Goal: Complete application form

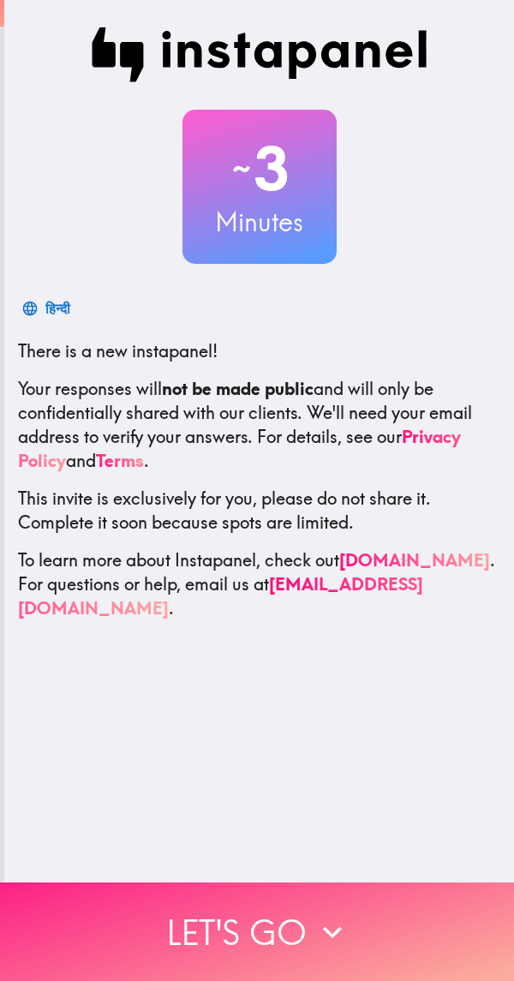
click at [314, 913] on icon "button" at bounding box center [333, 932] width 38 height 38
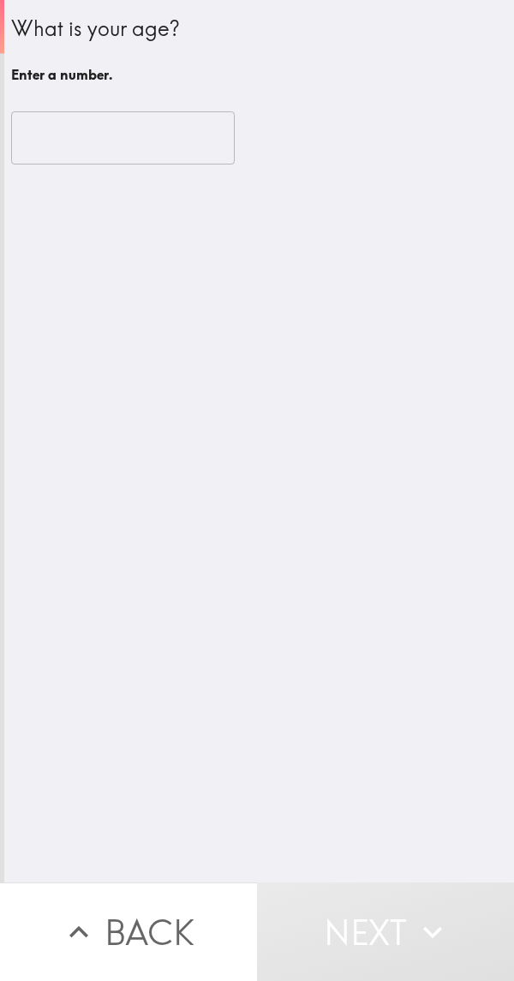
click at [86, 146] on input "number" at bounding box center [123, 137] width 224 height 53
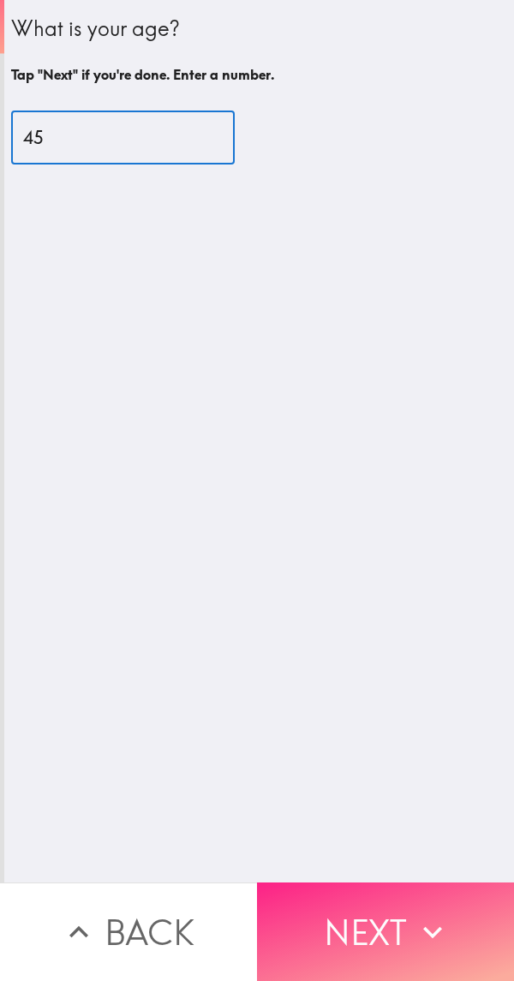
type input "45"
click at [416, 913] on icon "button" at bounding box center [433, 932] width 38 height 38
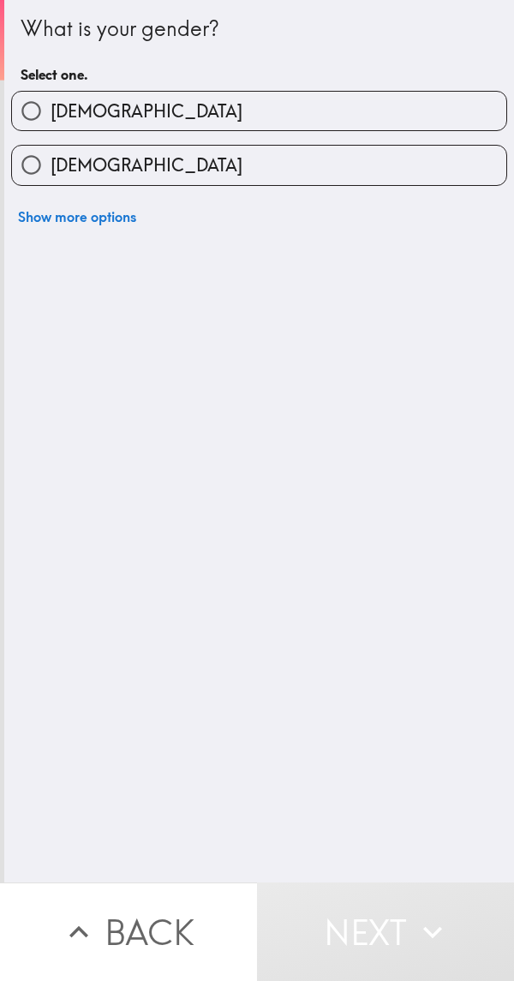
click at [40, 105] on input "[DEMOGRAPHIC_DATA]" at bounding box center [31, 111] width 39 height 39
radio input "true"
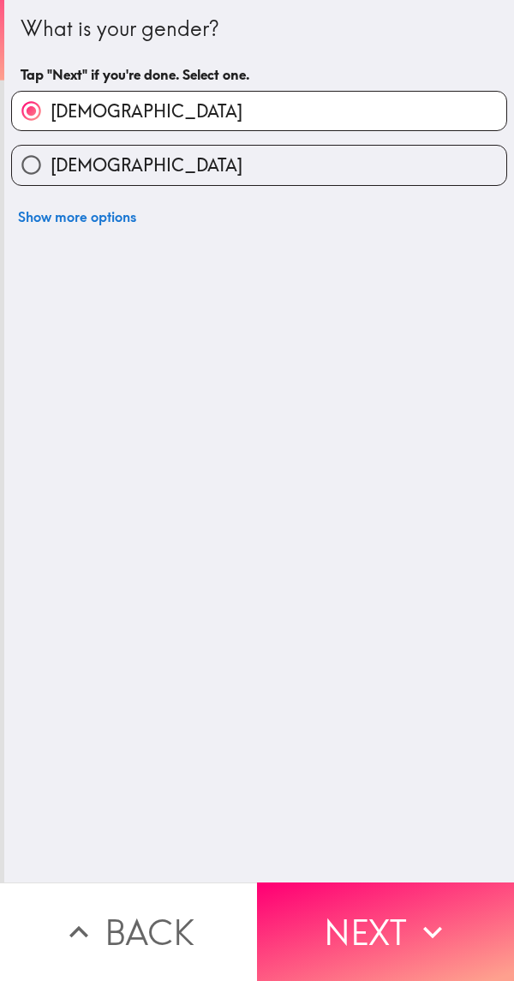
click at [39, 162] on input "[DEMOGRAPHIC_DATA]" at bounding box center [31, 165] width 39 height 39
radio input "true"
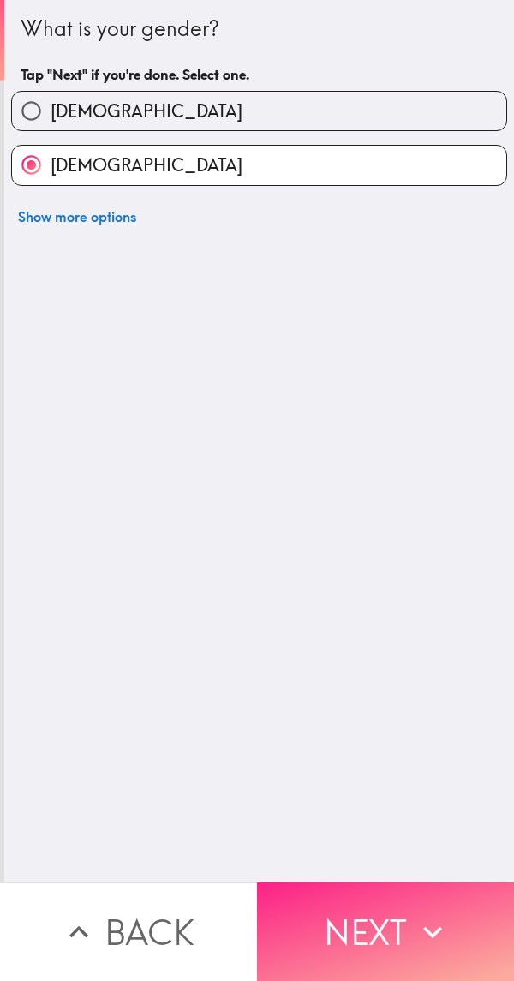
click at [383, 915] on button "Next" at bounding box center [385, 932] width 257 height 99
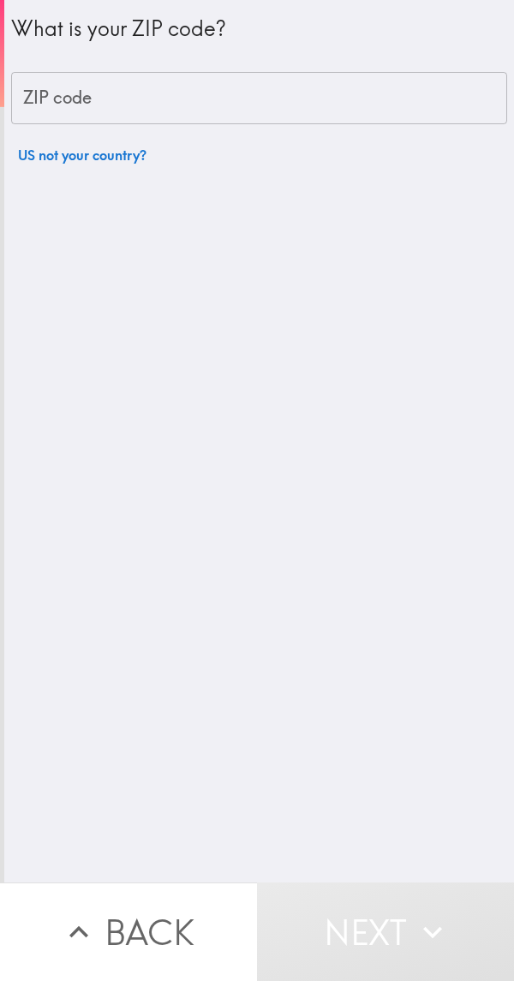
click at [54, 87] on div "ZIP code ZIP code" at bounding box center [259, 98] width 496 height 53
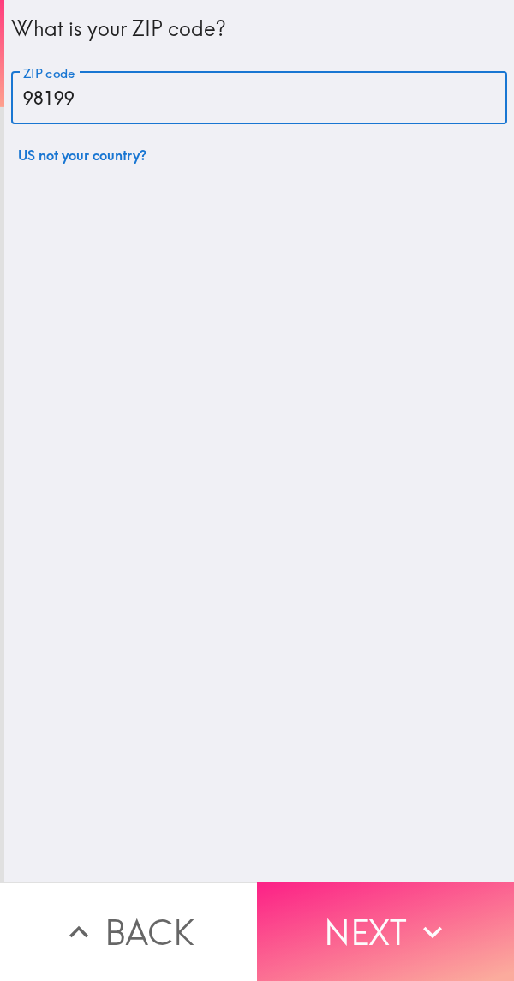
type input "98199"
click at [394, 917] on button "Next" at bounding box center [385, 932] width 257 height 99
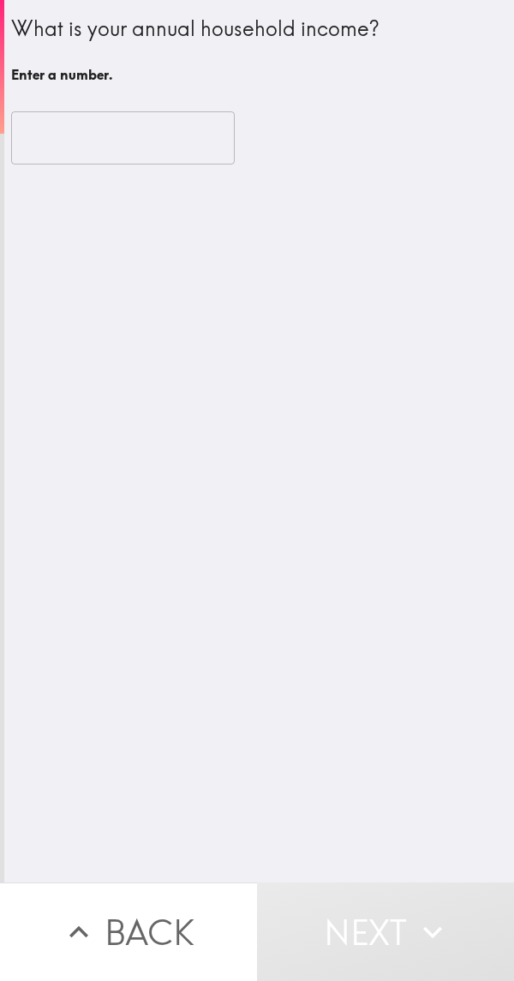
click at [57, 130] on input "number" at bounding box center [123, 137] width 224 height 53
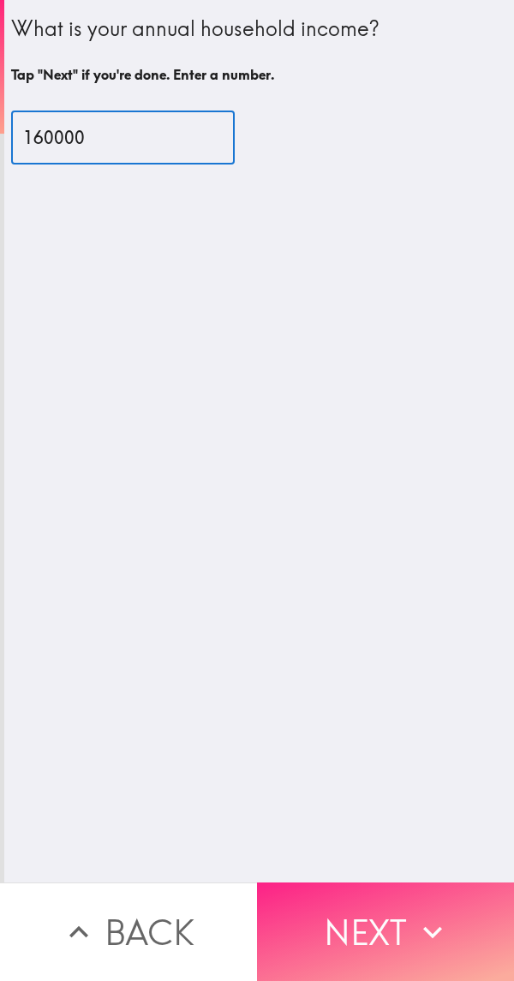
type input "160000"
click at [399, 912] on button "Next" at bounding box center [385, 932] width 257 height 99
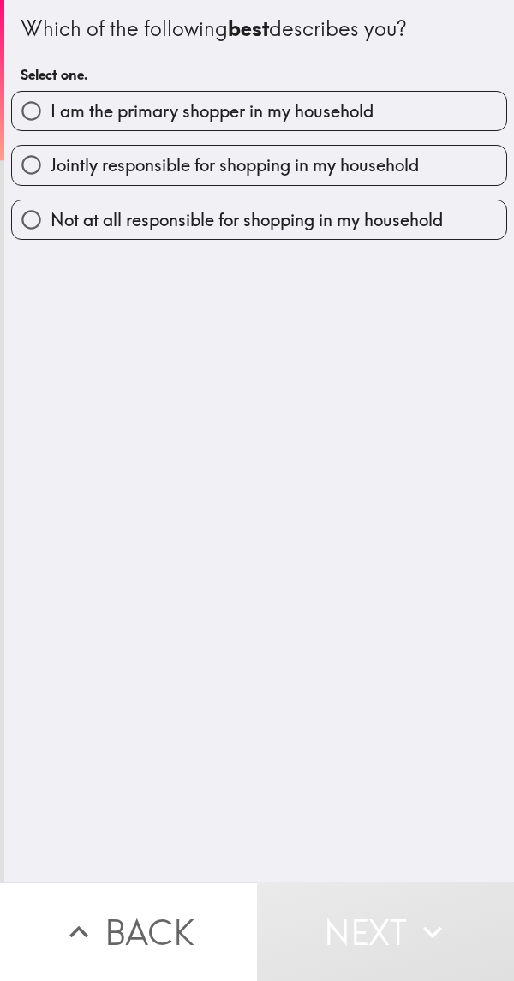
click at [40, 125] on input "I am the primary shopper in my household" at bounding box center [31, 111] width 39 height 39
radio input "true"
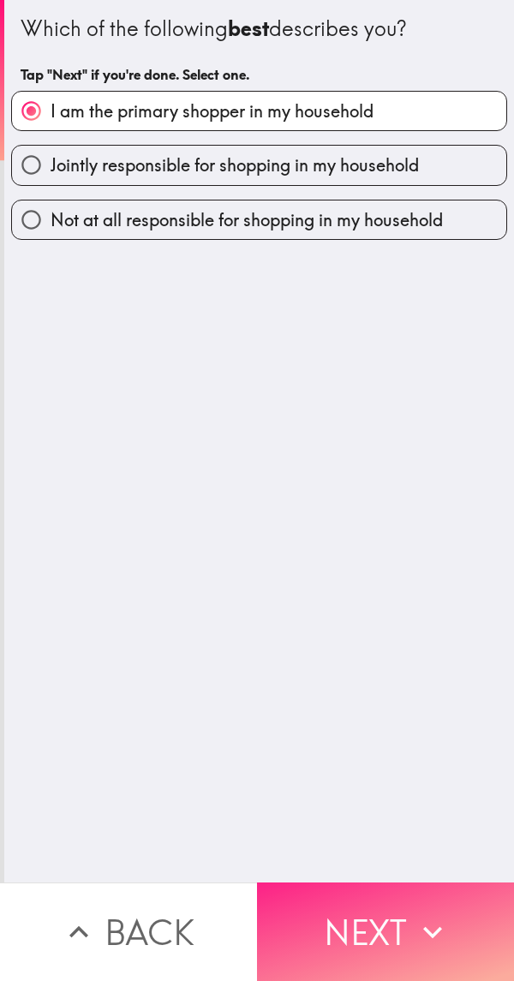
click at [375, 895] on button "Next" at bounding box center [385, 932] width 257 height 99
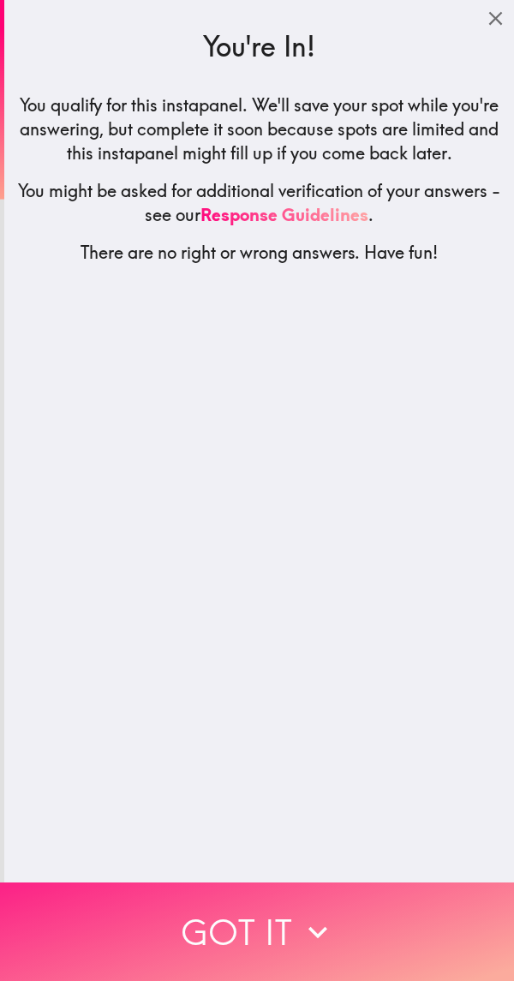
click at [303, 913] on icon "button" at bounding box center [318, 932] width 38 height 38
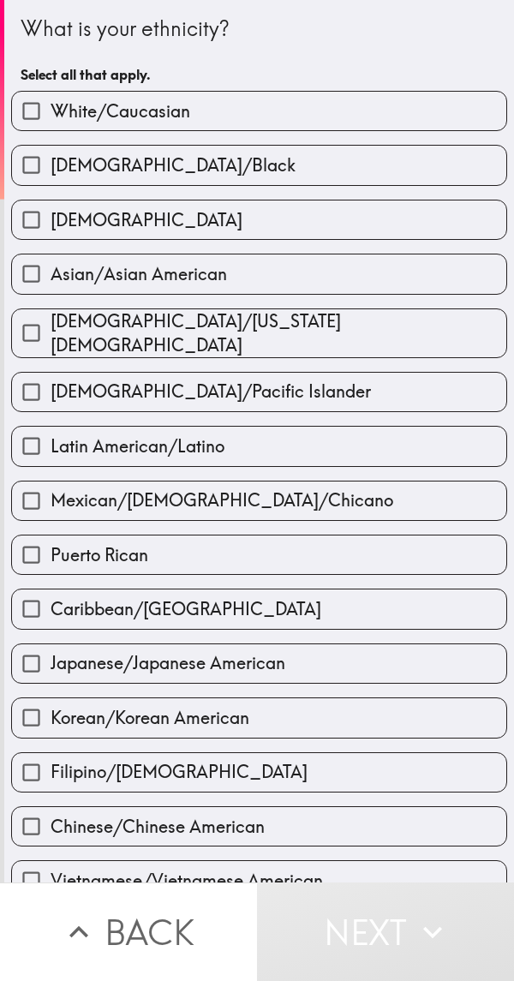
click at [34, 119] on input "White/Caucasian" at bounding box center [31, 111] width 39 height 39
checkbox input "true"
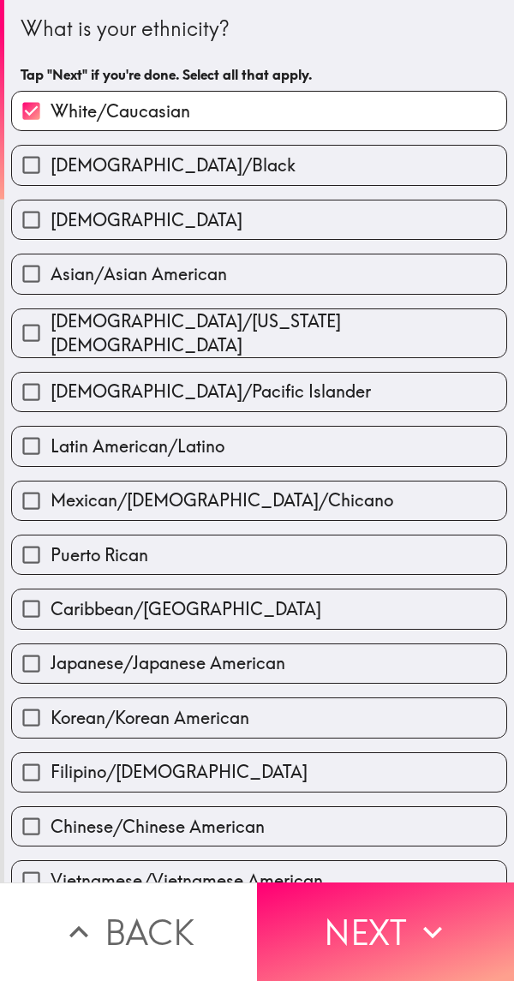
click at [31, 226] on input "[DEMOGRAPHIC_DATA]" at bounding box center [31, 220] width 39 height 39
checkbox input "true"
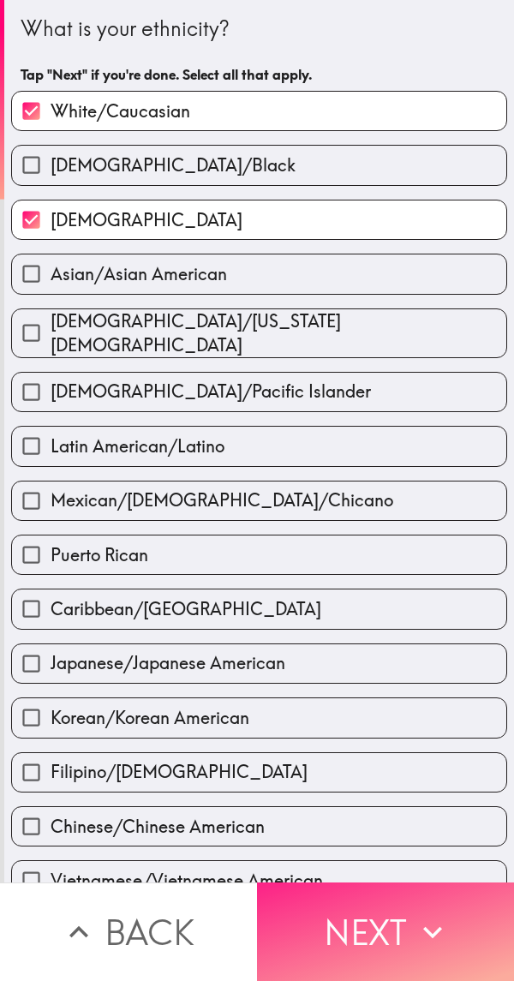
click at [374, 902] on button "Next" at bounding box center [385, 932] width 257 height 99
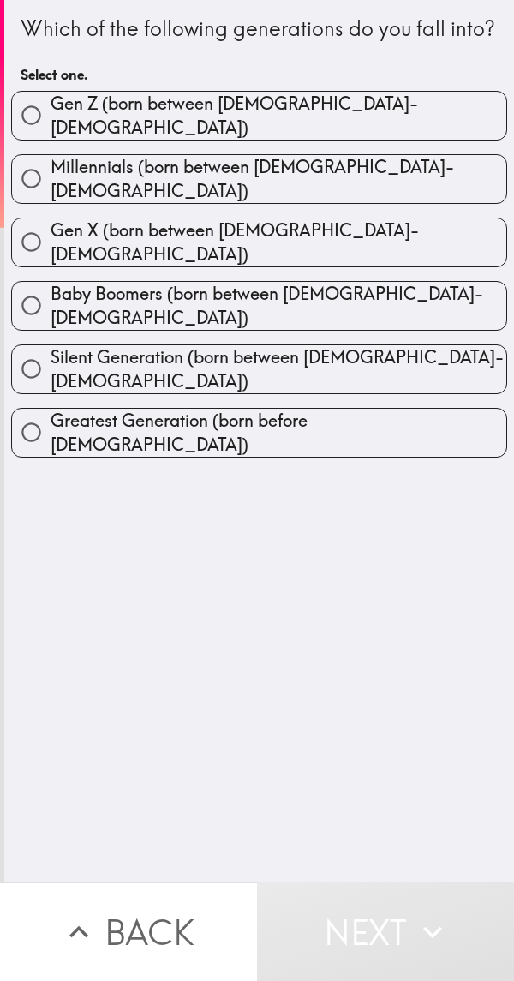
click at [35, 248] on input "Gen X (born between [DEMOGRAPHIC_DATA]-[DEMOGRAPHIC_DATA])" at bounding box center [31, 242] width 39 height 39
radio input "true"
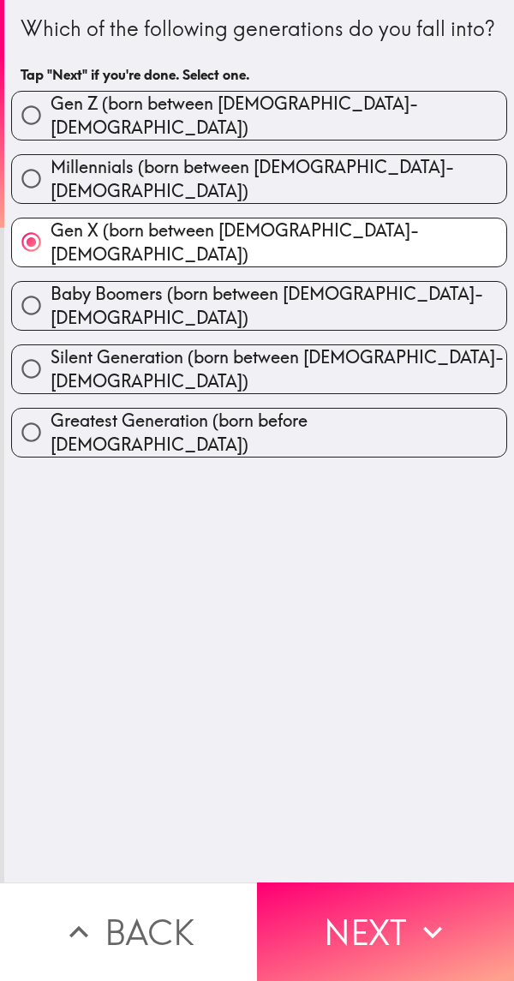
click at [31, 186] on input "Millennials (born between [DEMOGRAPHIC_DATA]-[DEMOGRAPHIC_DATA])" at bounding box center [31, 178] width 39 height 39
radio input "true"
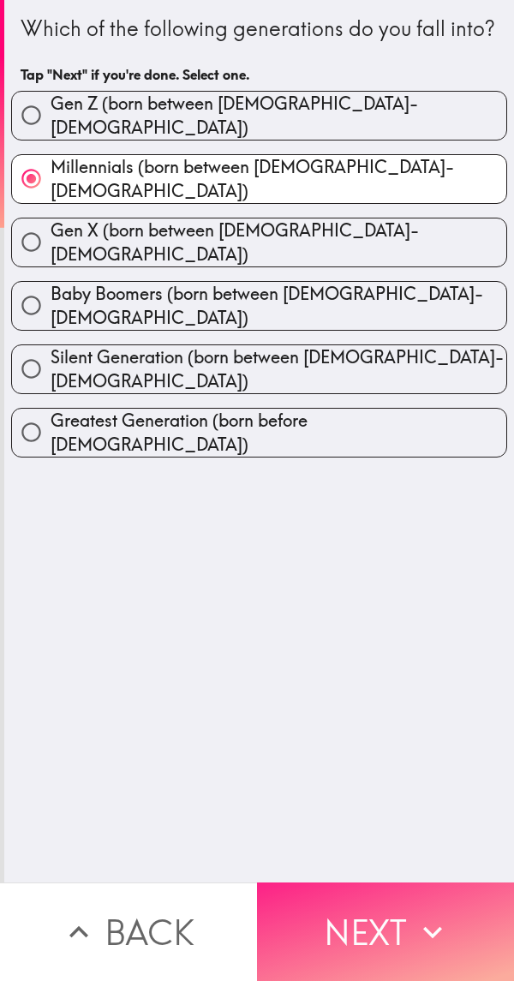
click at [356, 926] on button "Next" at bounding box center [385, 932] width 257 height 99
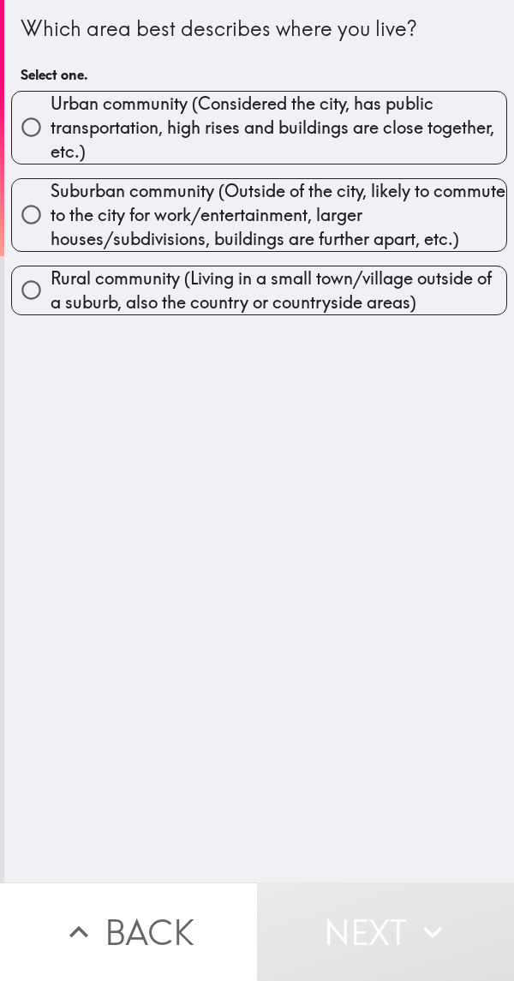
click at [37, 132] on input "Urban community (Considered the city, has public transportation, high rises and…" at bounding box center [31, 127] width 39 height 39
radio input "true"
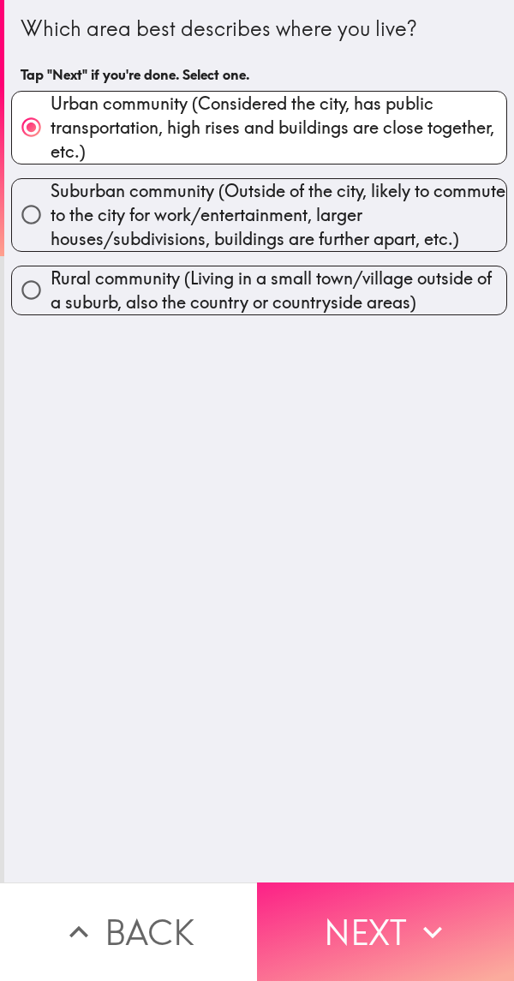
click at [370, 917] on button "Next" at bounding box center [385, 932] width 257 height 99
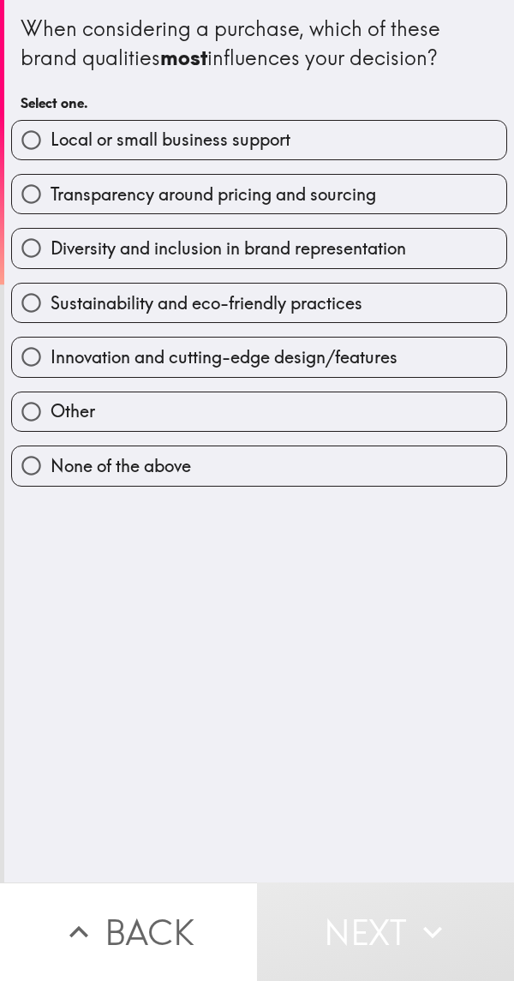
click at [54, 353] on span "Innovation and cutting-edge design/features" at bounding box center [224, 357] width 347 height 24
click at [51, 353] on input "Innovation and cutting-edge design/features" at bounding box center [31, 357] width 39 height 39
radio input "true"
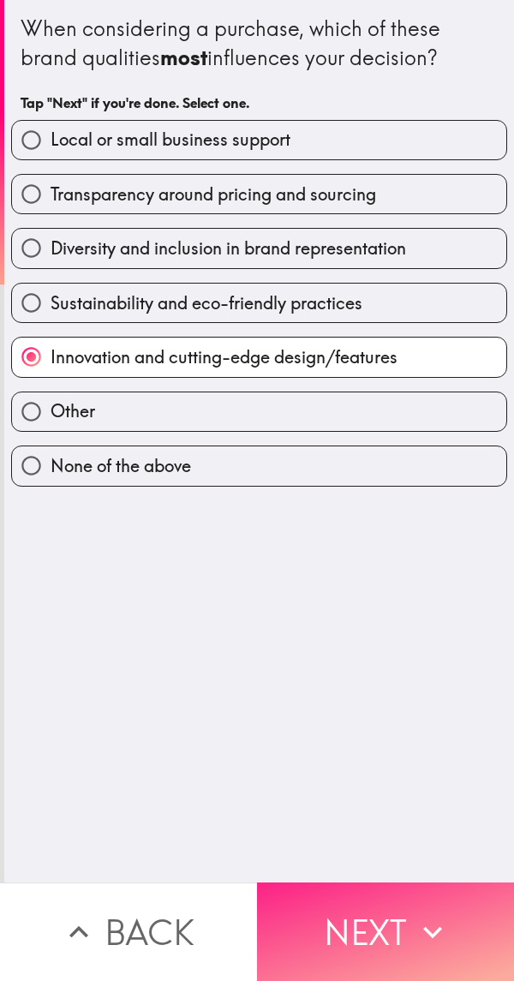
click at [426, 896] on button "Next" at bounding box center [385, 932] width 257 height 99
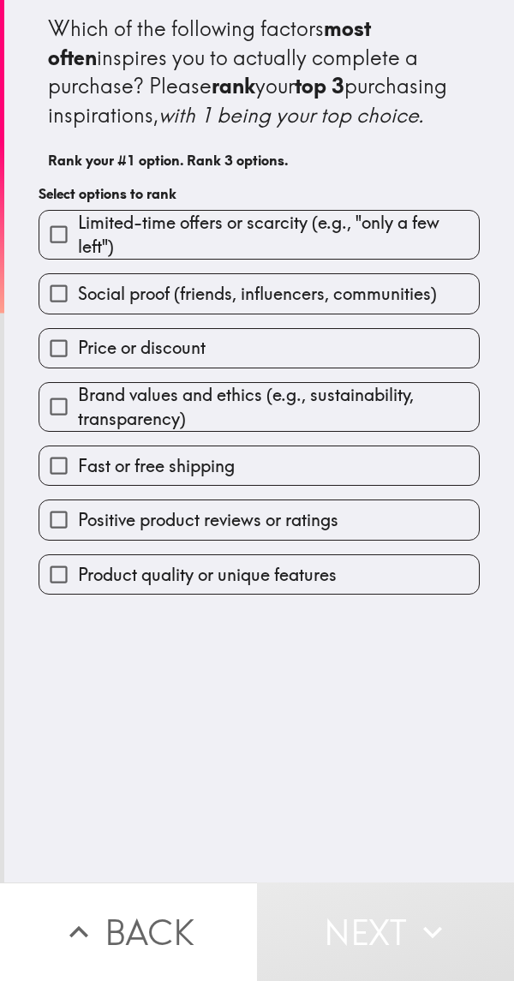
click at [66, 426] on input "Brand values and ethics (e.g., sustainability, transparency)" at bounding box center [58, 406] width 39 height 39
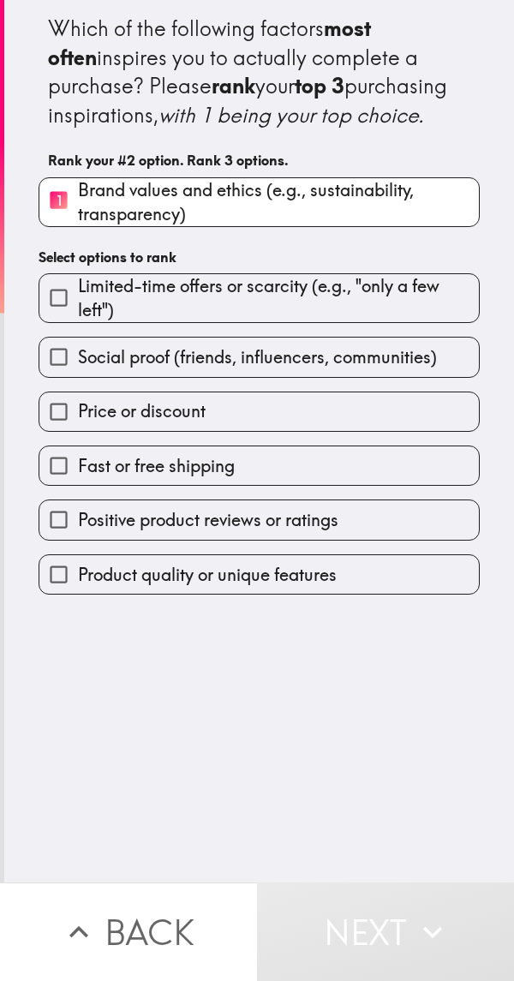
click at [63, 485] on input "Fast or free shipping" at bounding box center [58, 465] width 39 height 39
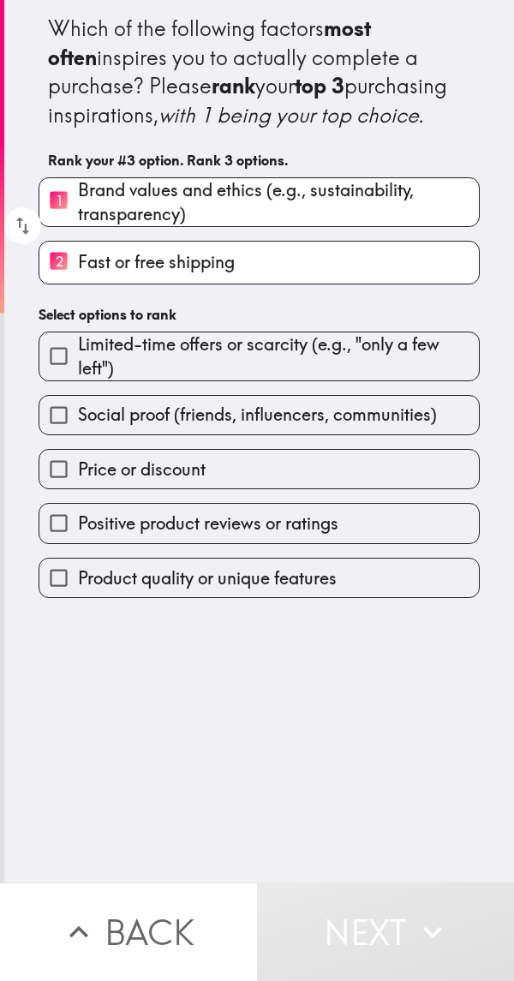
click at [67, 542] on input "Positive product reviews or ratings" at bounding box center [58, 523] width 39 height 39
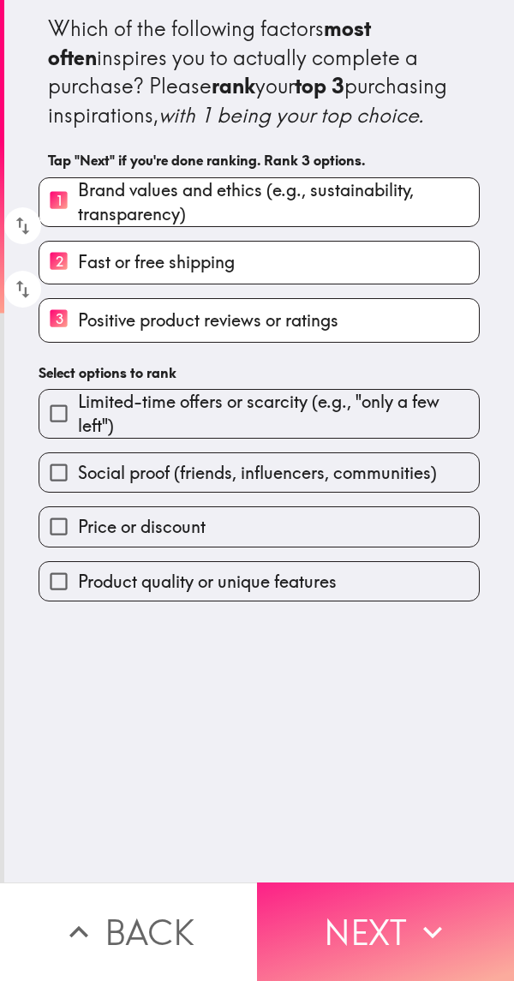
click at [440, 895] on button "Next" at bounding box center [385, 932] width 257 height 99
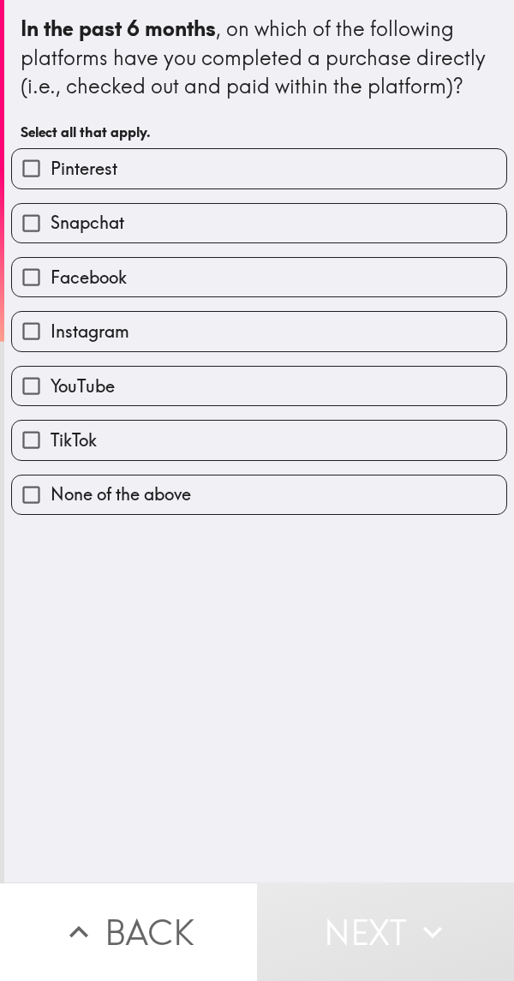
click at [35, 165] on input "Pinterest" at bounding box center [31, 168] width 39 height 39
checkbox input "true"
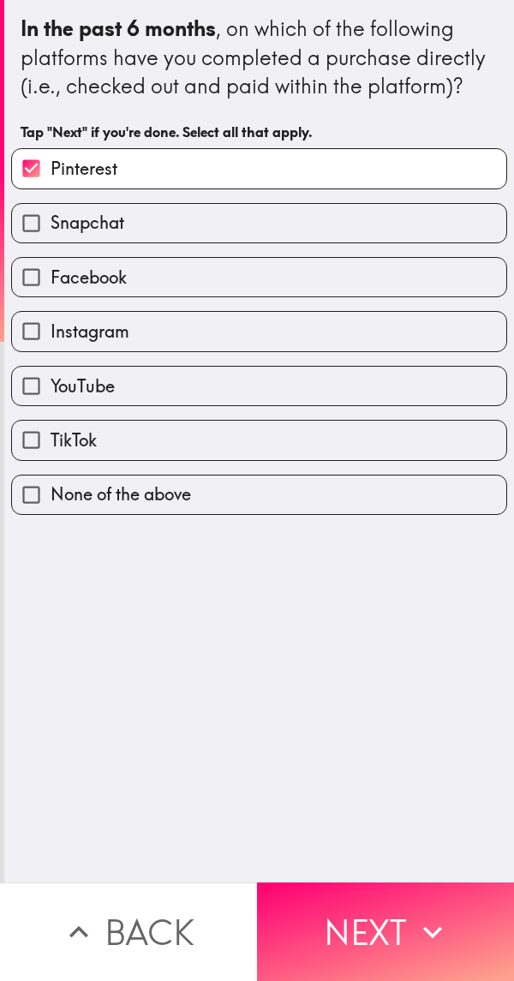
click at [39, 343] on input "Instagram" at bounding box center [31, 331] width 39 height 39
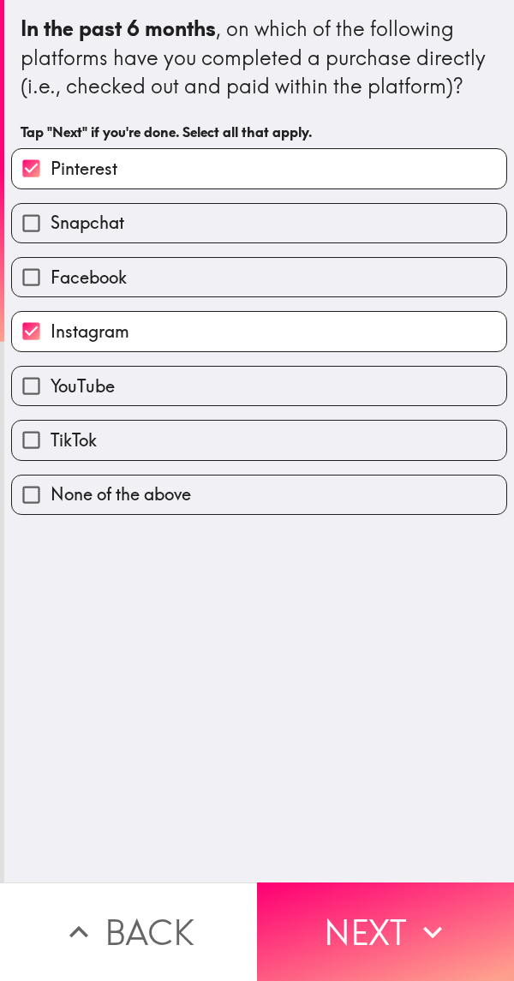
click at [27, 350] on input "Instagram" at bounding box center [31, 331] width 39 height 39
checkbox input "false"
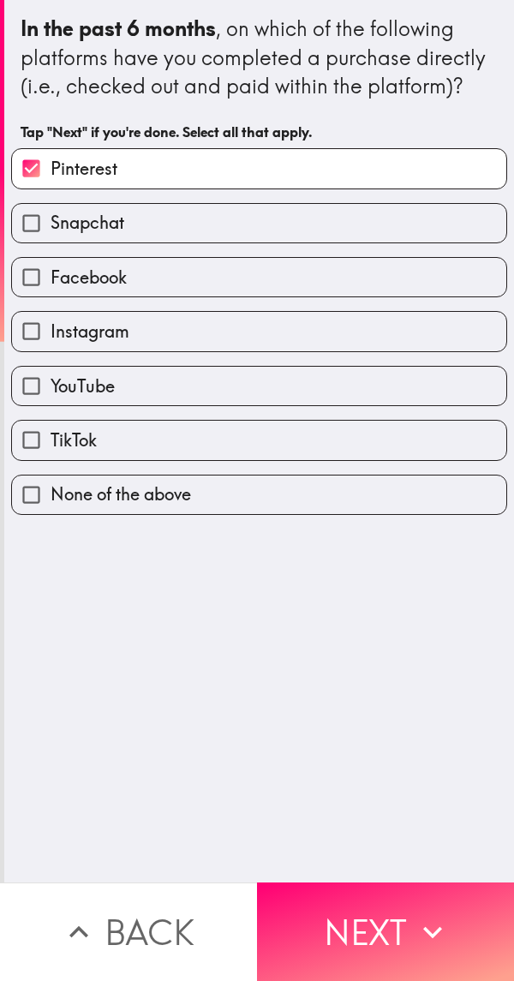
click at [28, 432] on input "TikTok" at bounding box center [31, 440] width 39 height 39
checkbox input "true"
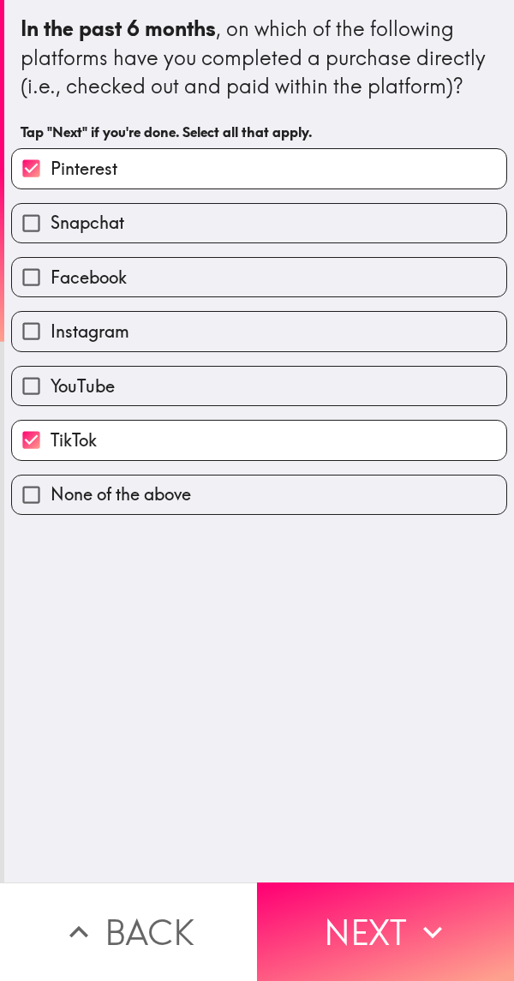
click at [31, 332] on input "Instagram" at bounding box center [31, 331] width 39 height 39
checkbox input "true"
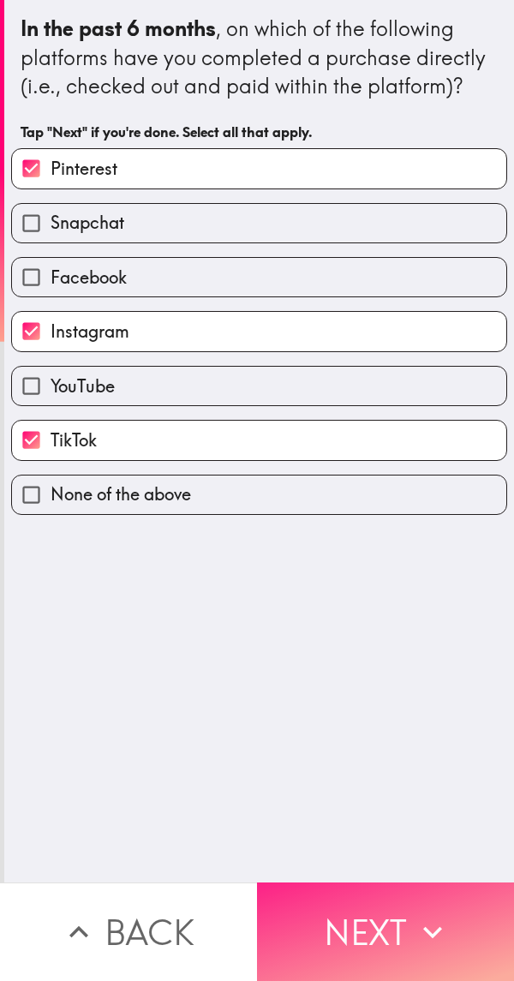
click at [419, 884] on button "Next" at bounding box center [385, 932] width 257 height 99
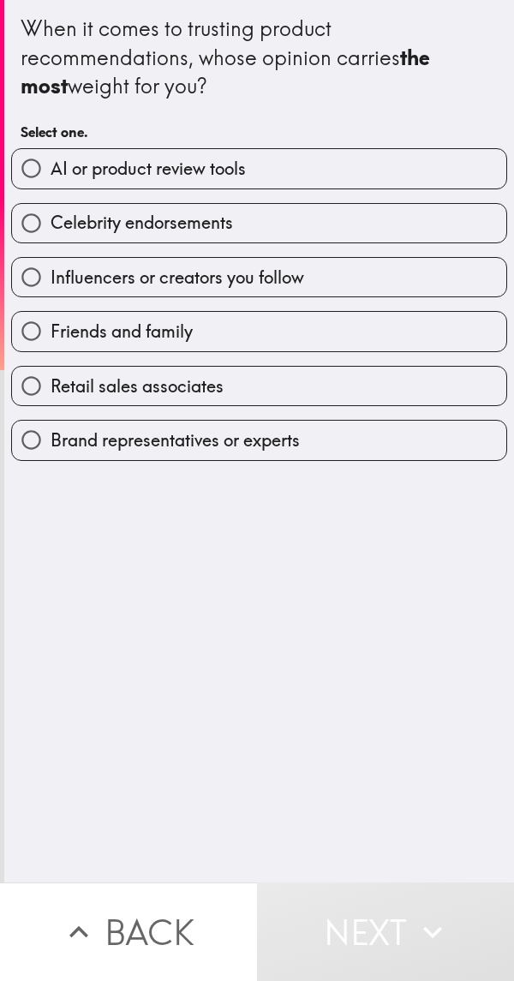
click at [57, 286] on span "Influencers or creators you follow" at bounding box center [178, 278] width 254 height 24
click at [51, 286] on input "Influencers or creators you follow" at bounding box center [31, 277] width 39 height 39
radio input "true"
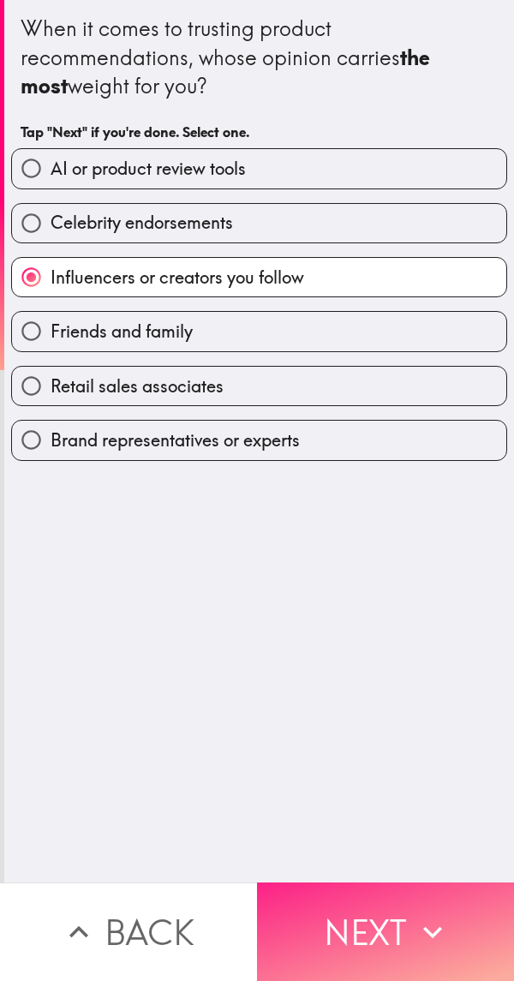
click at [433, 913] on icon "button" at bounding box center [433, 932] width 38 height 38
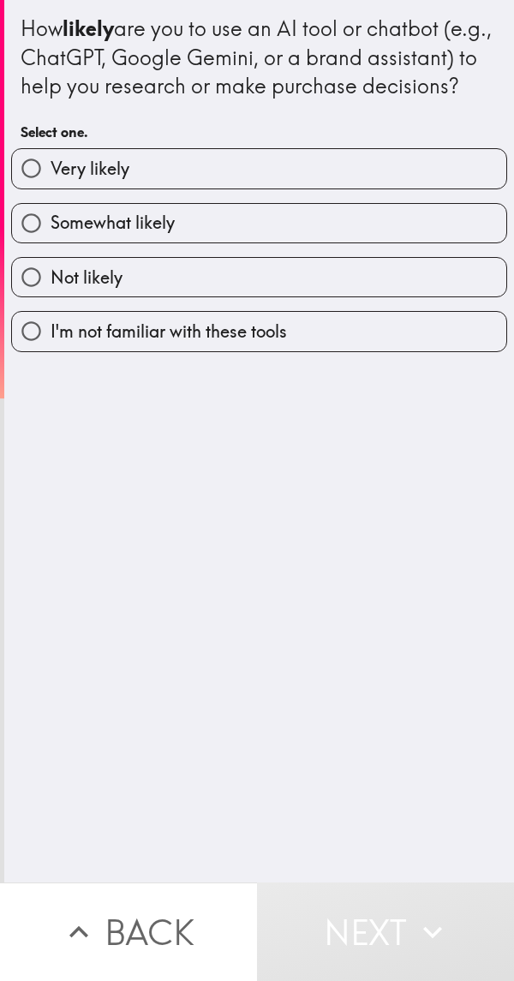
click at [42, 188] on input "Very likely" at bounding box center [31, 168] width 39 height 39
radio input "true"
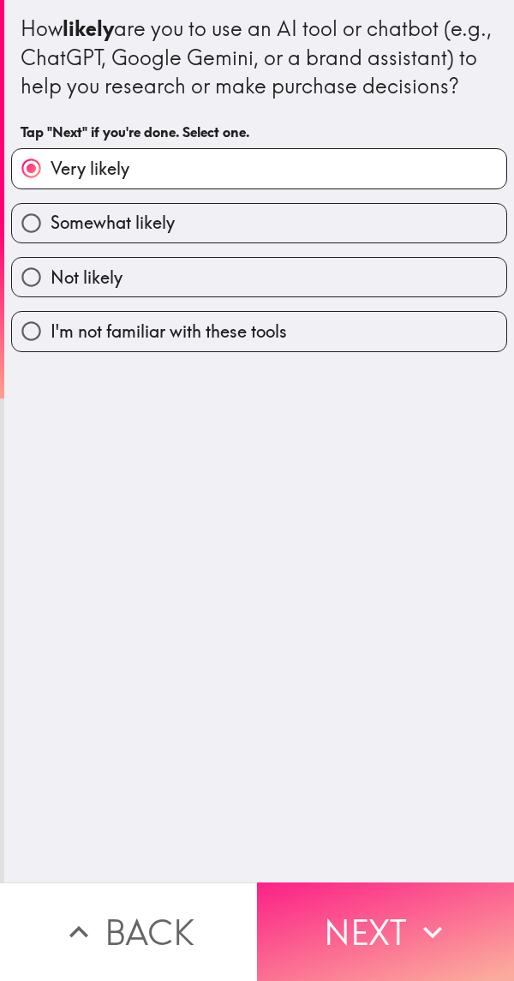
click at [414, 888] on button "Next" at bounding box center [385, 932] width 257 height 99
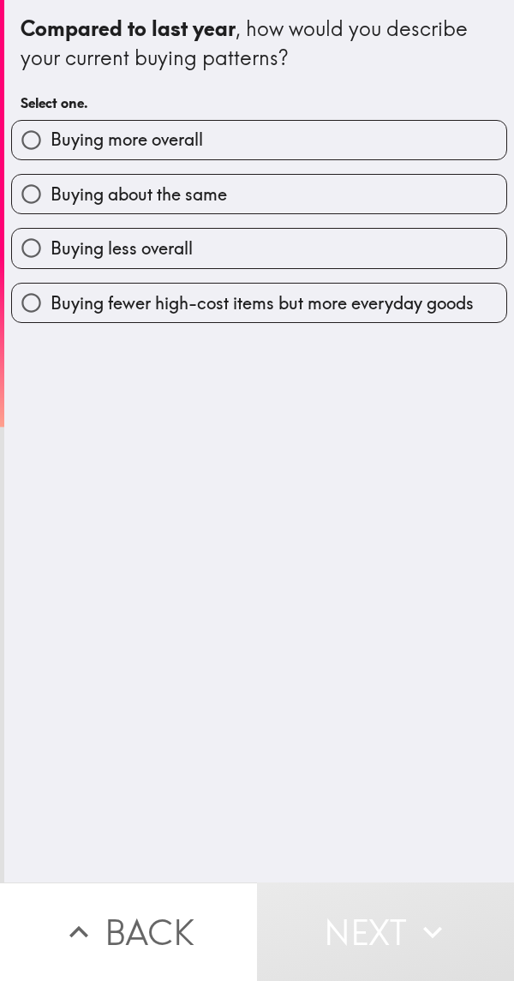
click at [21, 135] on input "Buying more overall" at bounding box center [31, 140] width 39 height 39
radio input "true"
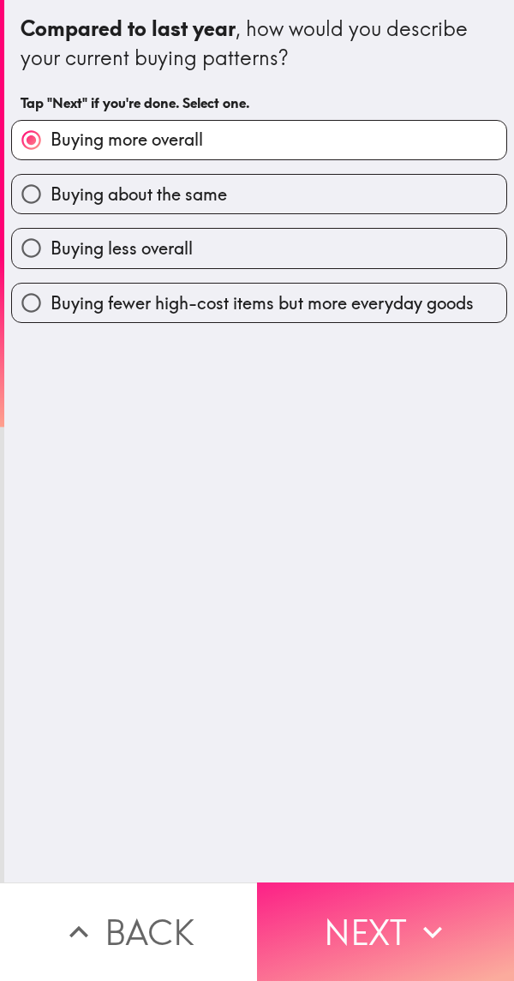
click at [410, 890] on button "Next" at bounding box center [385, 932] width 257 height 99
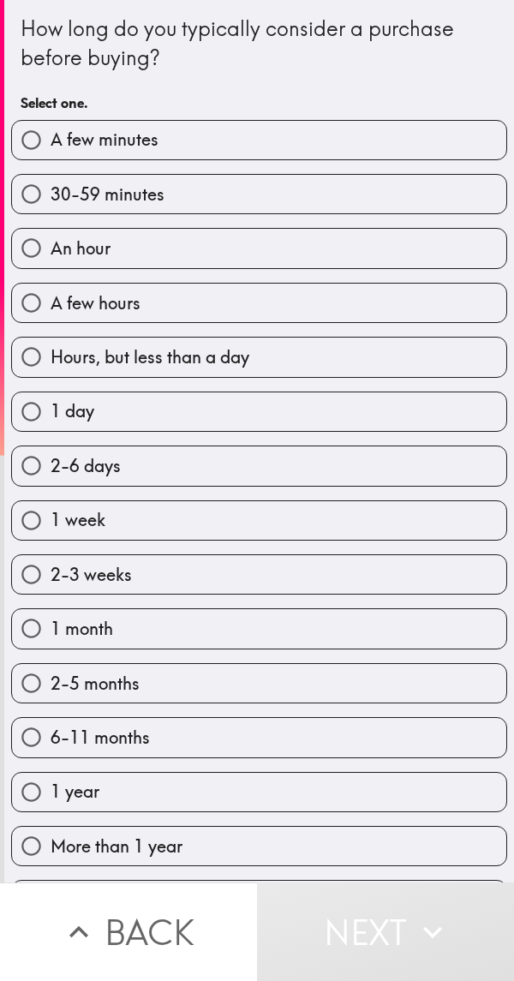
click at [27, 407] on input "1 day" at bounding box center [31, 411] width 39 height 39
radio input "true"
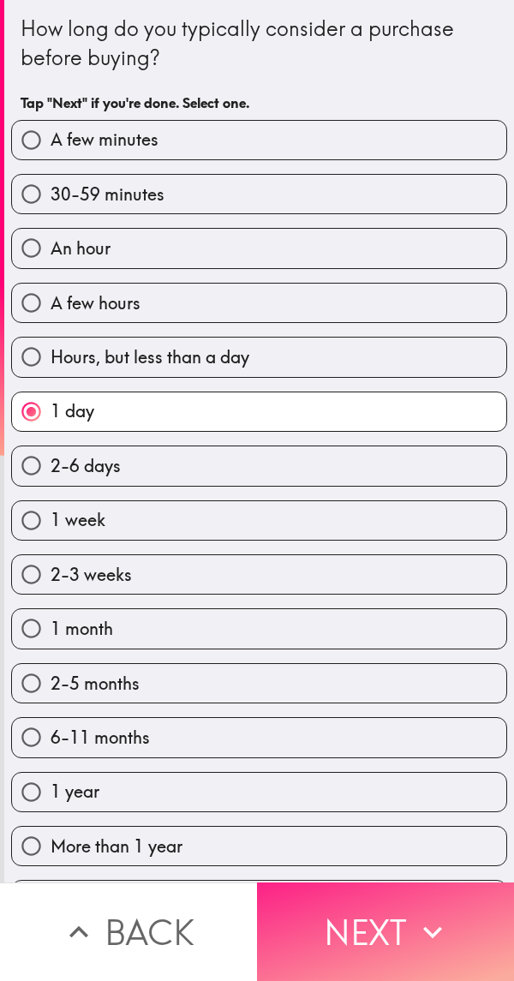
click at [424, 913] on icon "button" at bounding box center [433, 932] width 38 height 38
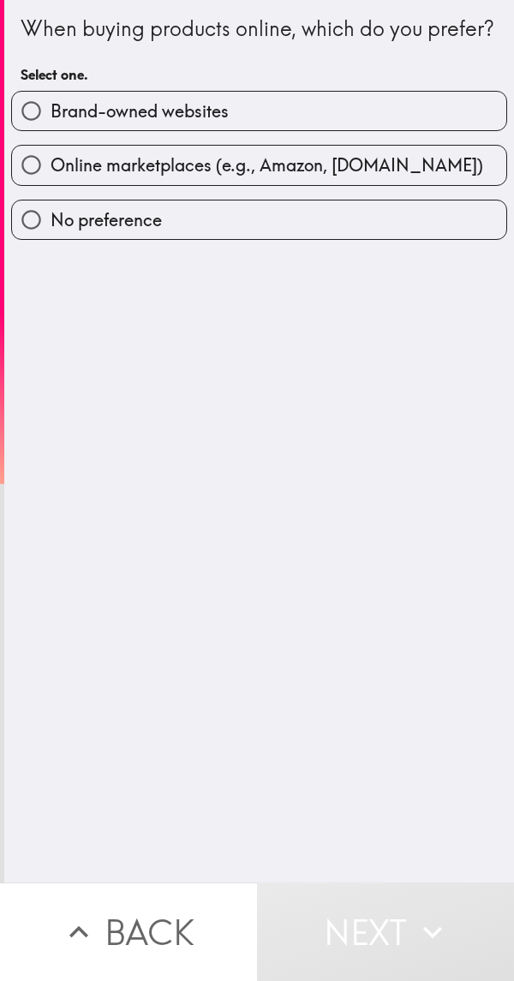
click at [31, 184] on input "Online marketplaces (e.g., Amazon, [DOMAIN_NAME])" at bounding box center [31, 165] width 39 height 39
radio input "true"
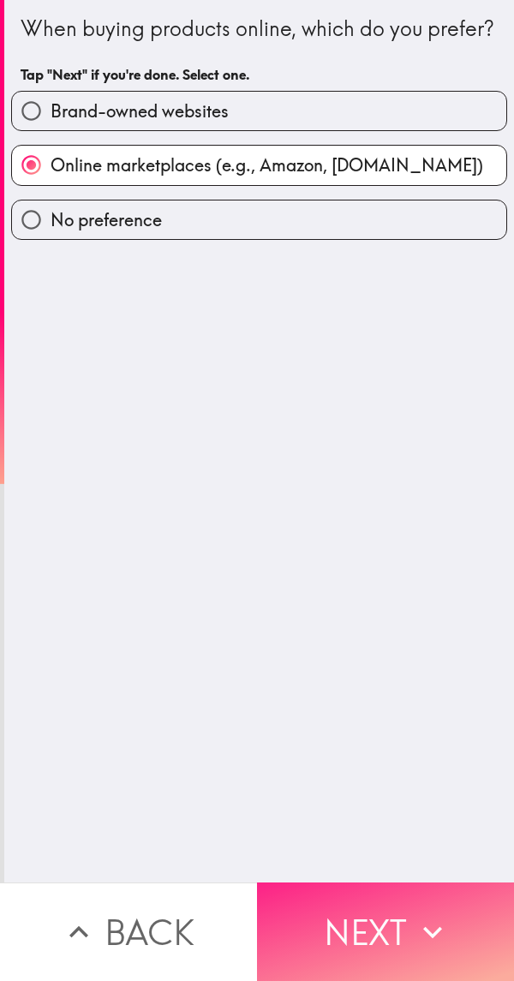
click at [423, 888] on button "Next" at bounding box center [385, 932] width 257 height 99
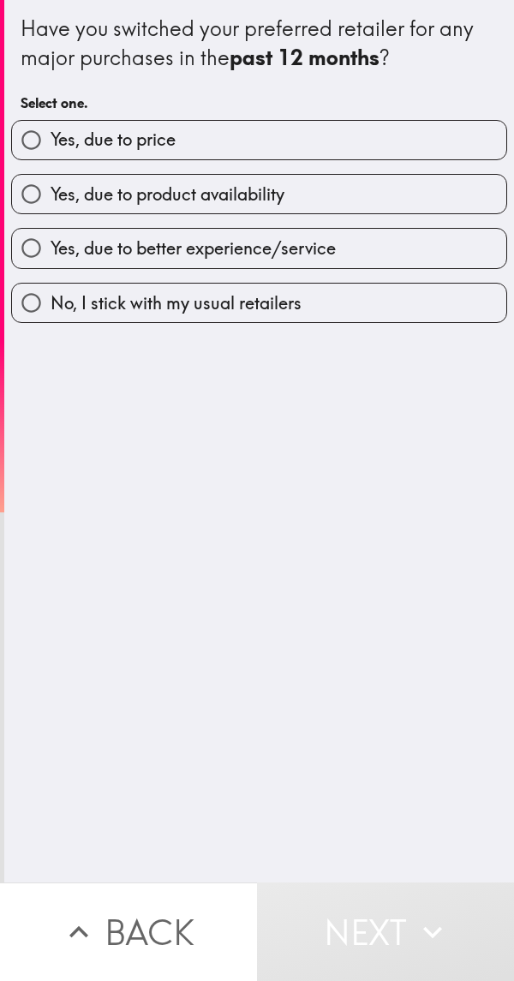
click at [29, 309] on input "No, I stick with my usual retailers" at bounding box center [31, 303] width 39 height 39
radio input "true"
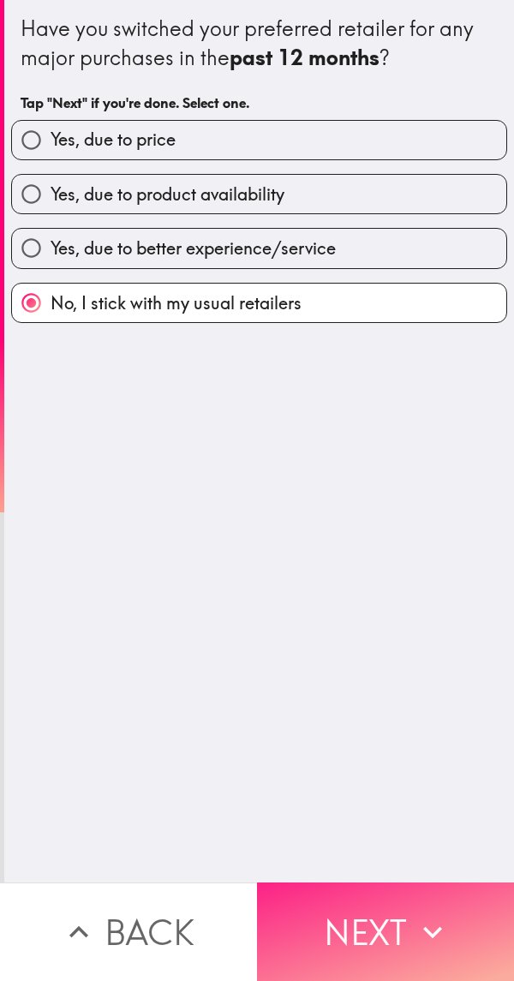
click at [441, 885] on button "Next" at bounding box center [385, 932] width 257 height 99
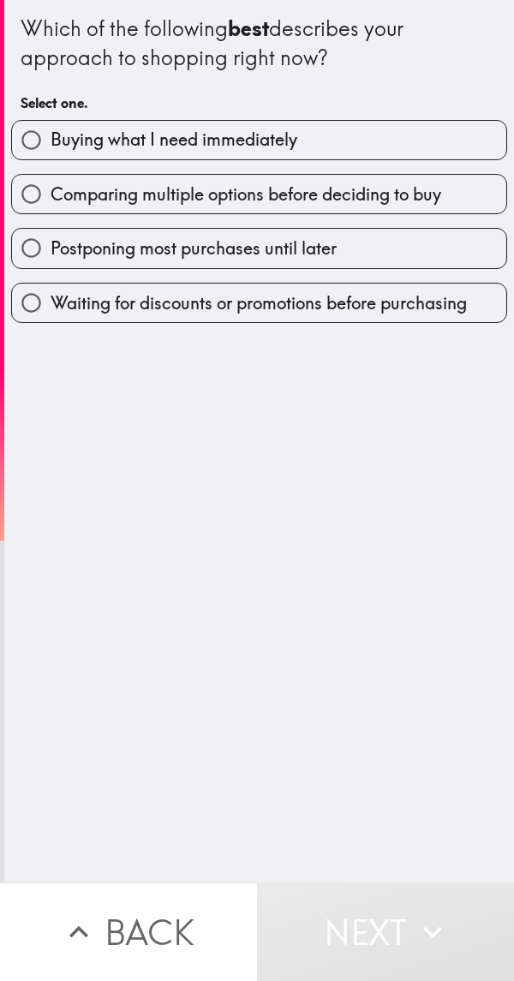
click at [30, 141] on input "Buying what I need immediately" at bounding box center [31, 140] width 39 height 39
radio input "true"
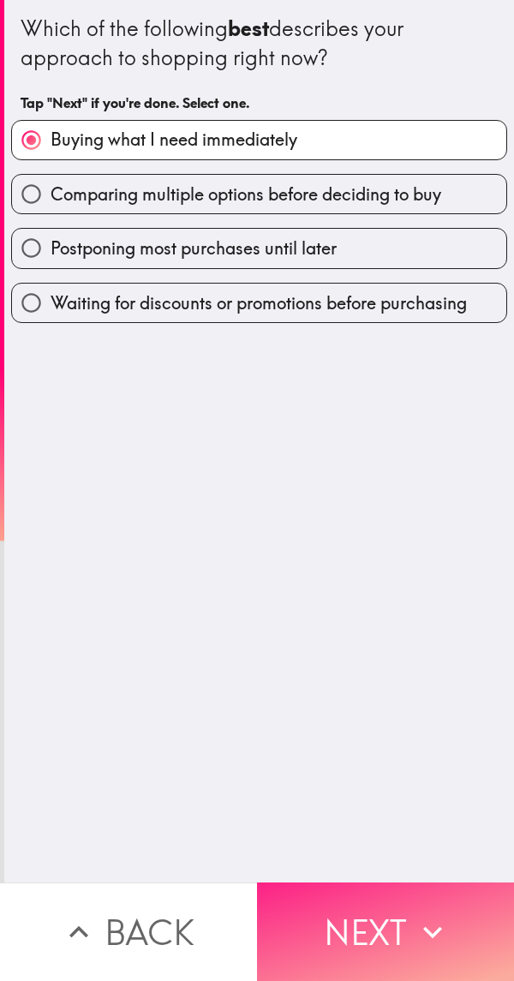
click at [424, 887] on button "Next" at bounding box center [385, 932] width 257 height 99
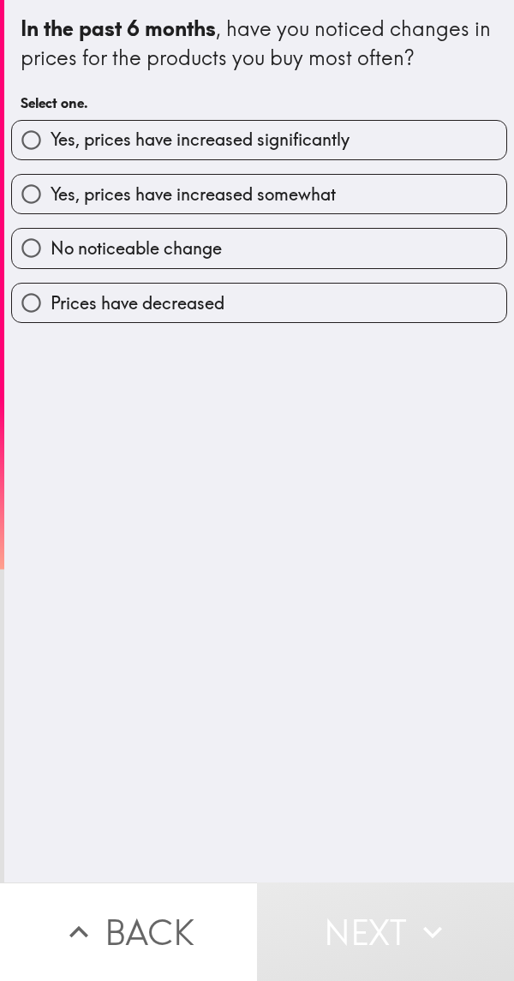
click at [44, 200] on input "Yes, prices have increased somewhat" at bounding box center [31, 194] width 39 height 39
radio input "true"
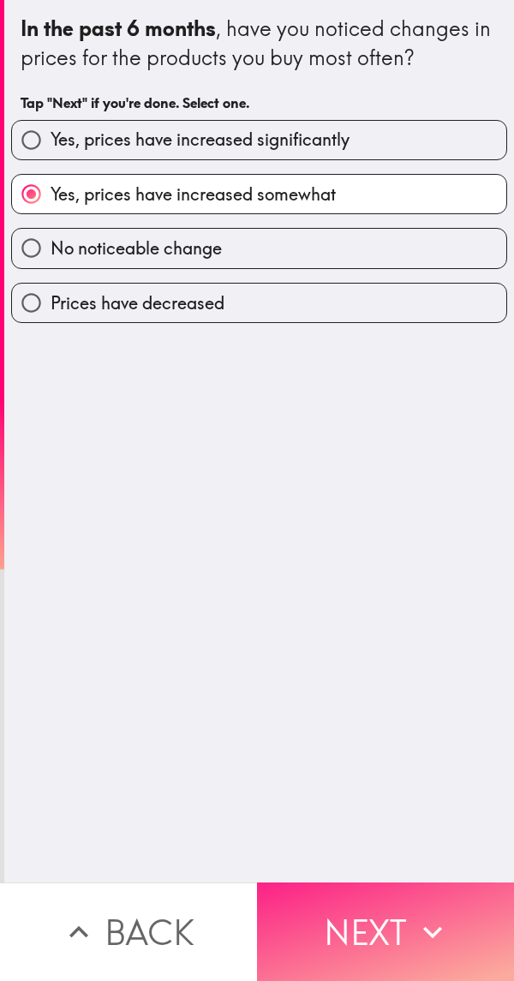
click at [418, 885] on button "Next" at bounding box center [385, 932] width 257 height 99
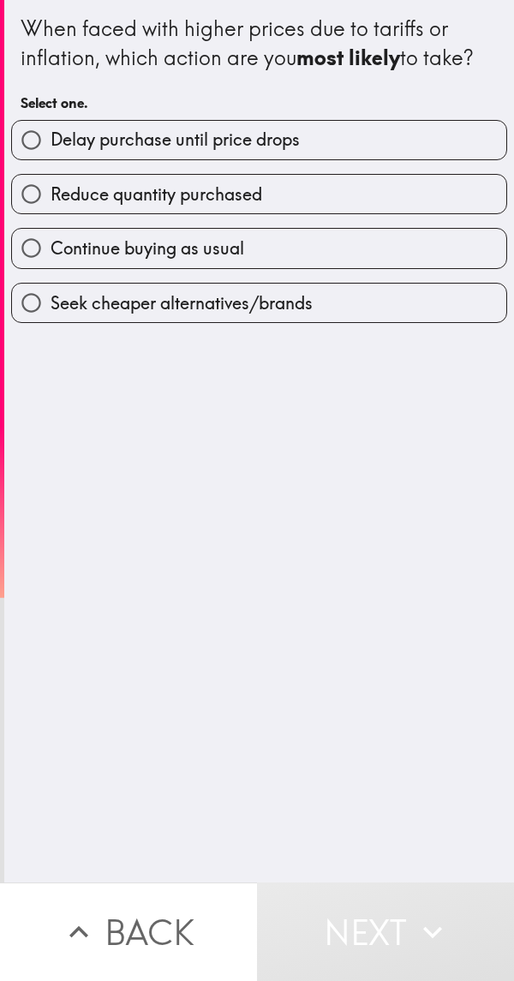
click at [30, 258] on input "Continue buying as usual" at bounding box center [31, 248] width 39 height 39
radio input "true"
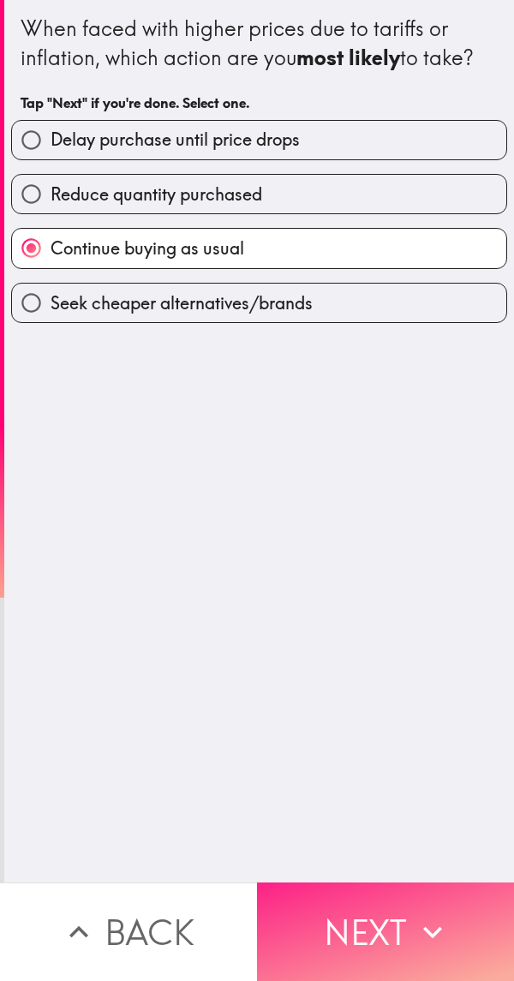
click at [422, 883] on button "Next" at bounding box center [385, 932] width 257 height 99
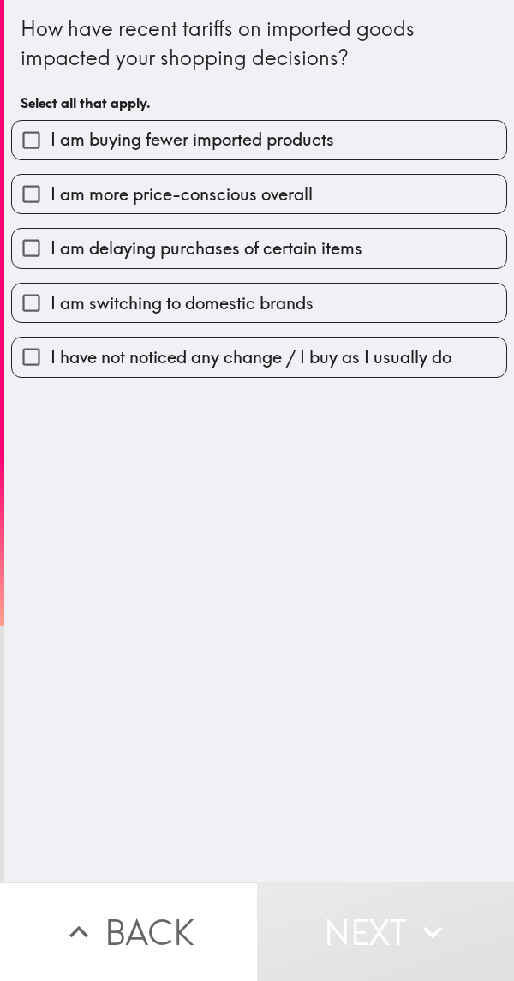
click at [43, 369] on input "I have not noticed any change / I buy as I usually do" at bounding box center [31, 357] width 39 height 39
checkbox input "true"
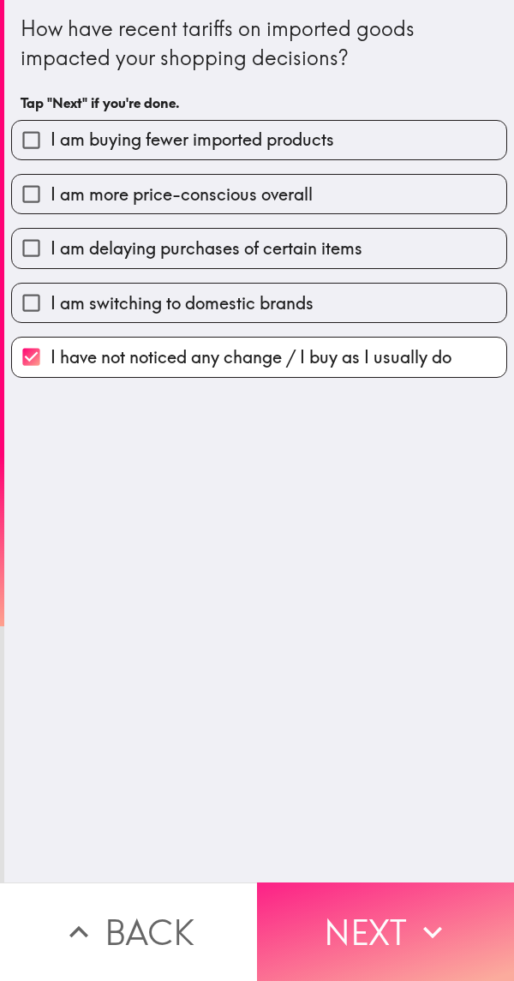
click at [418, 885] on button "Next" at bounding box center [385, 932] width 257 height 99
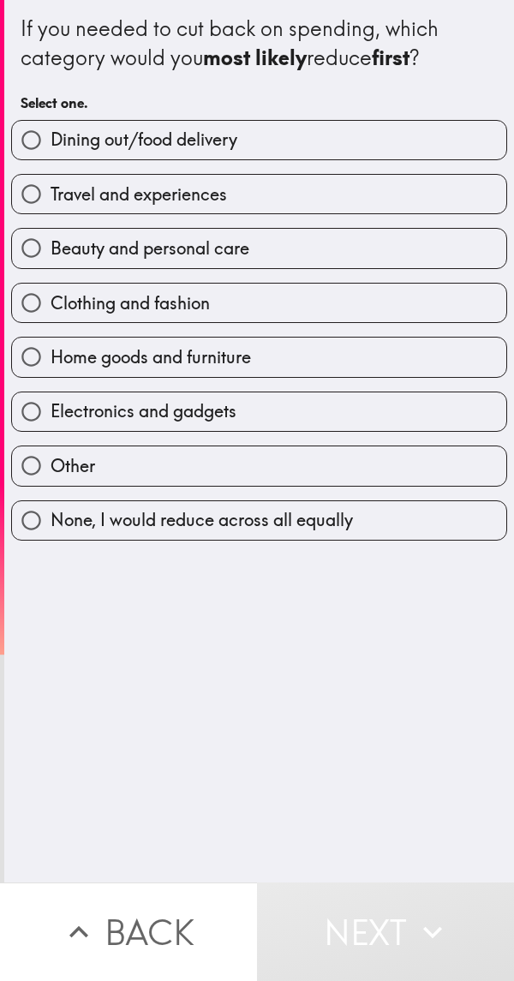
click at [437, 530] on label "None, I would reduce across all equally" at bounding box center [259, 520] width 494 height 39
click at [51, 530] on input "None, I would reduce across all equally" at bounding box center [31, 520] width 39 height 39
radio input "true"
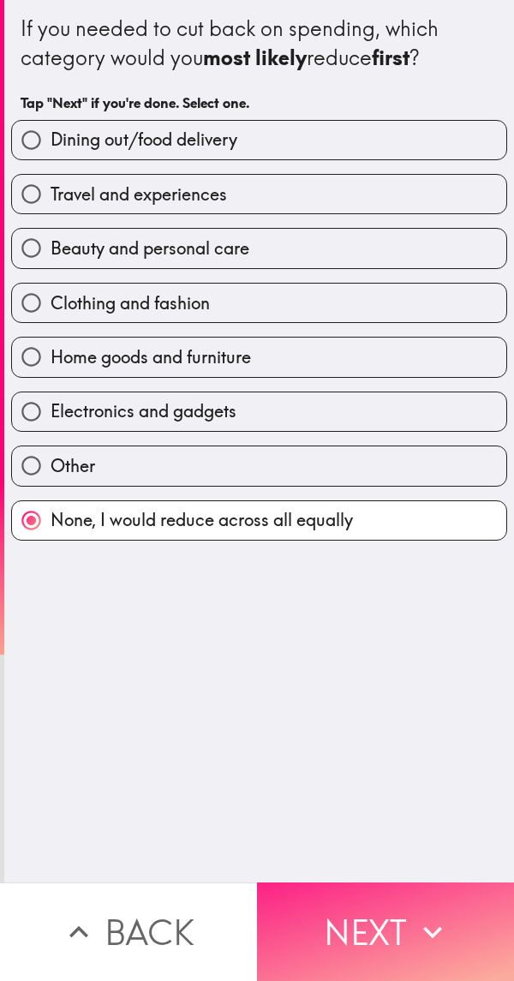
click at [332, 907] on button "Next" at bounding box center [385, 932] width 257 height 99
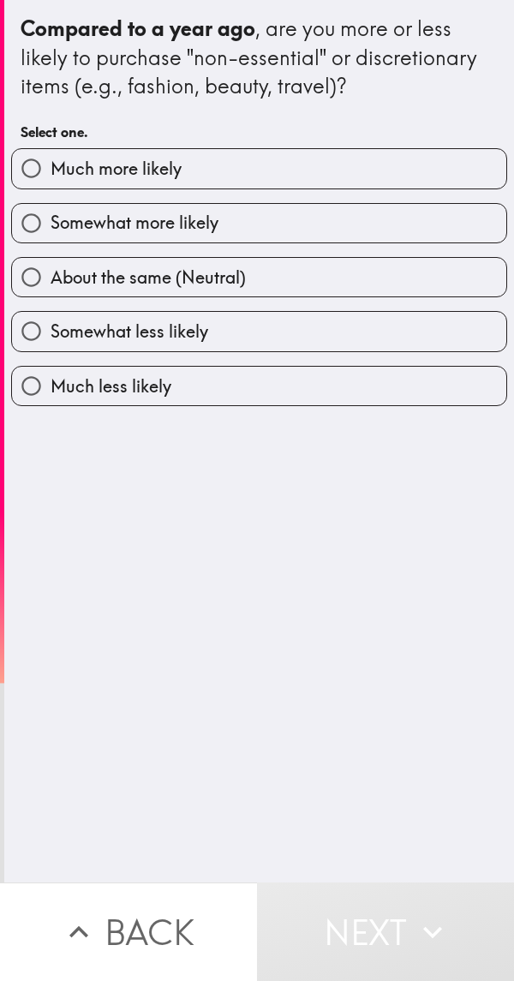
click at [85, 183] on label "Much more likely" at bounding box center [259, 168] width 494 height 39
click at [51, 183] on input "Much more likely" at bounding box center [31, 168] width 39 height 39
radio input "true"
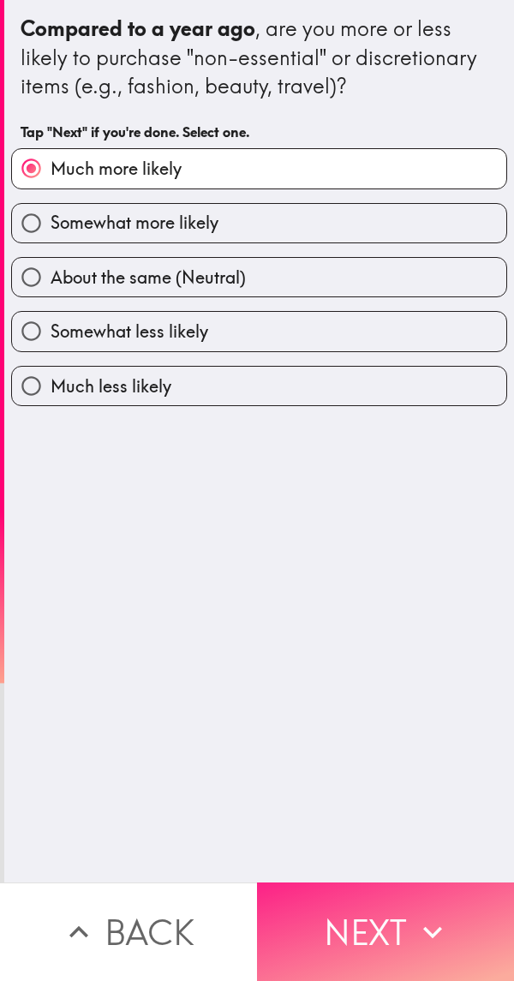
click at [394, 918] on button "Next" at bounding box center [385, 932] width 257 height 99
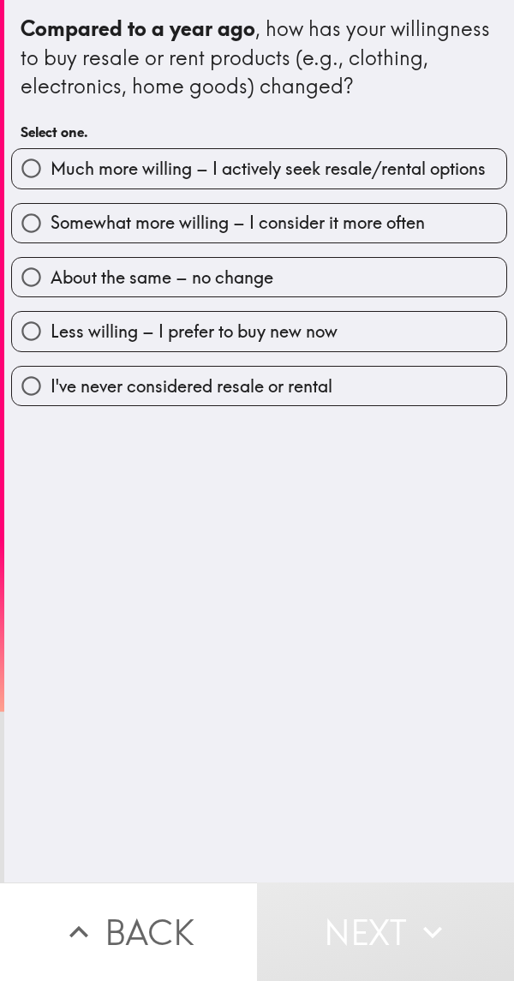
click at [56, 173] on span "Much more willing – I actively seek resale/rental options" at bounding box center [268, 169] width 435 height 24
click at [51, 173] on input "Much more willing – I actively seek resale/rental options" at bounding box center [31, 168] width 39 height 39
radio input "true"
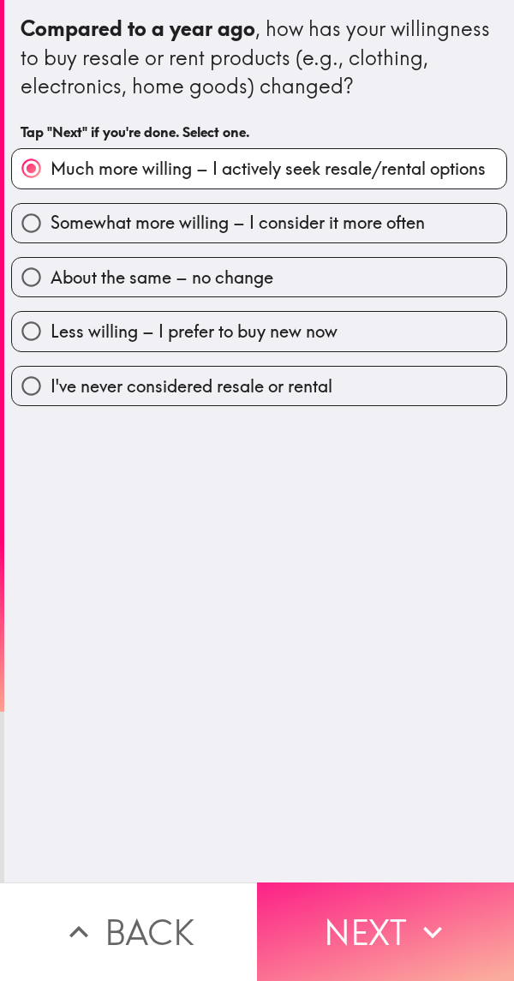
click at [377, 927] on button "Next" at bounding box center [385, 932] width 257 height 99
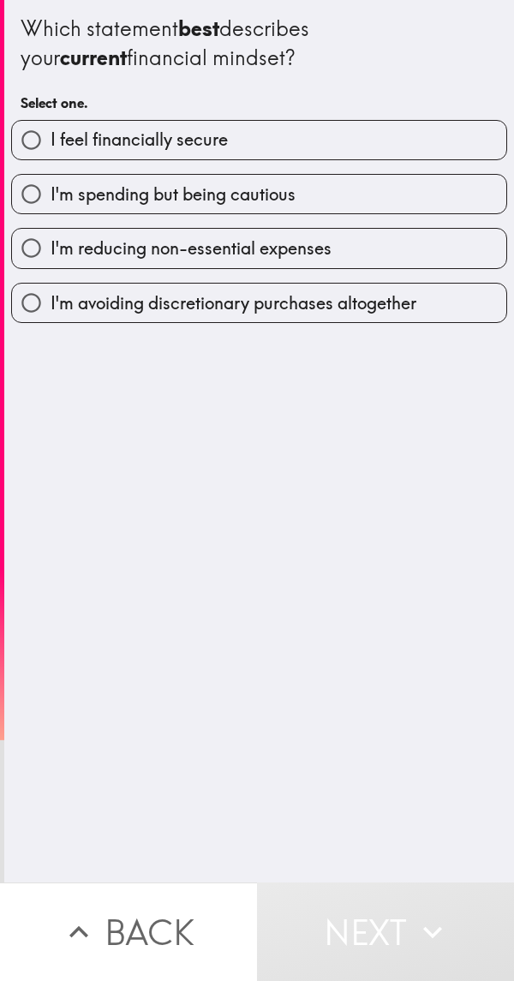
click at [53, 153] on label "I feel financially secure" at bounding box center [259, 140] width 494 height 39
click at [51, 153] on input "I feel financially secure" at bounding box center [31, 140] width 39 height 39
radio input "true"
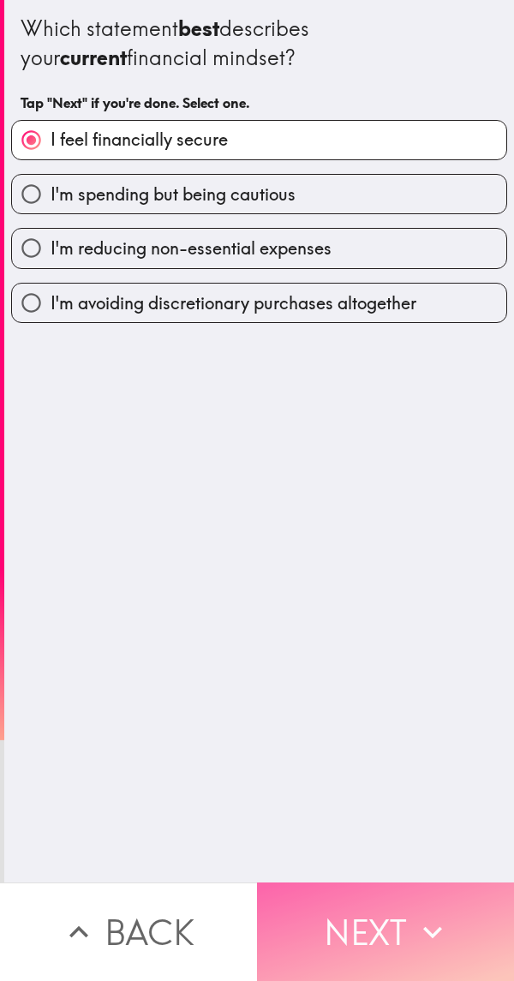
click at [398, 900] on button "Next" at bounding box center [385, 932] width 257 height 99
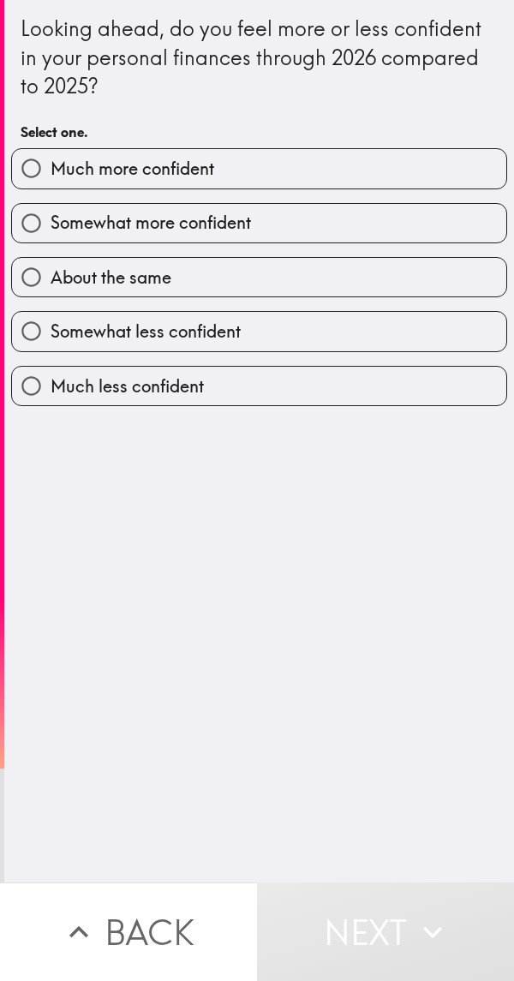
click at [43, 165] on input "Much more confident" at bounding box center [31, 168] width 39 height 39
radio input "true"
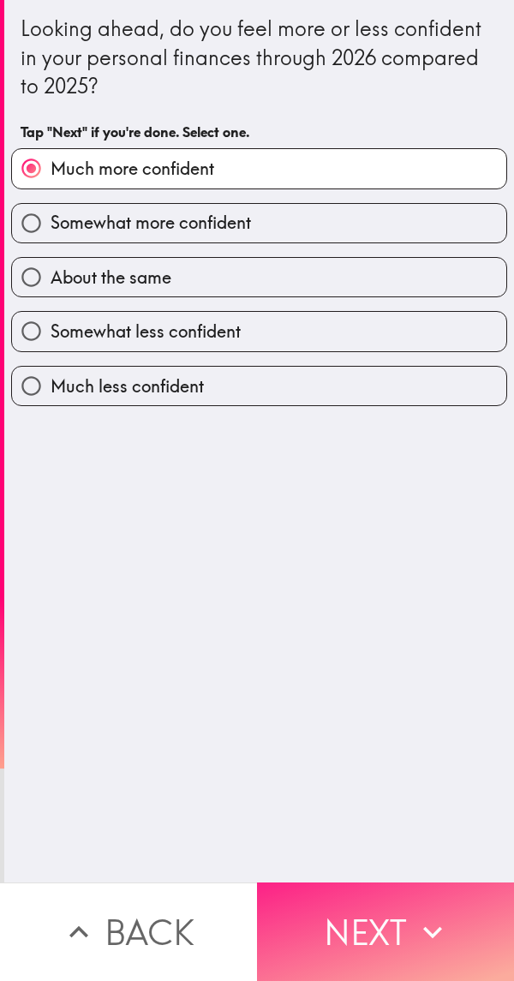
click at [392, 883] on button "Next" at bounding box center [385, 932] width 257 height 99
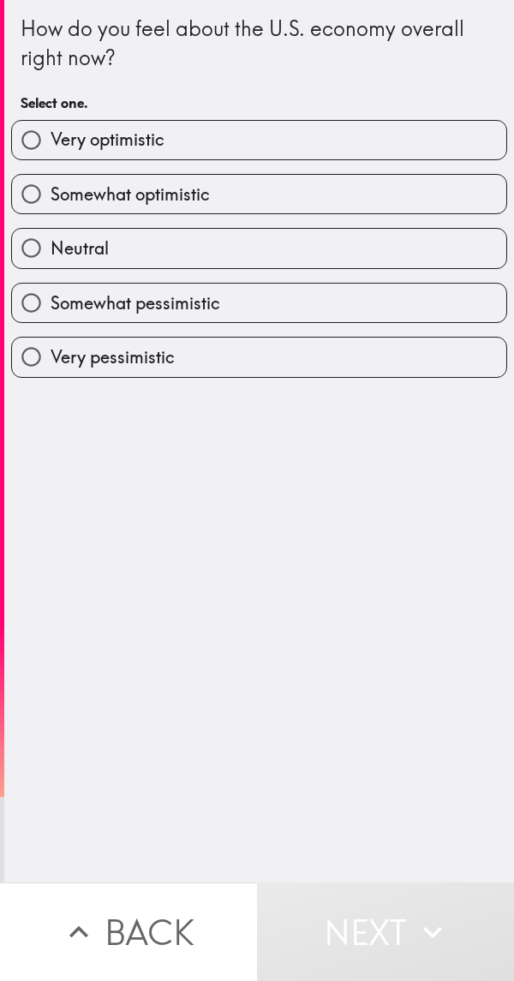
click at [44, 248] on input "Neutral" at bounding box center [31, 248] width 39 height 39
radio input "true"
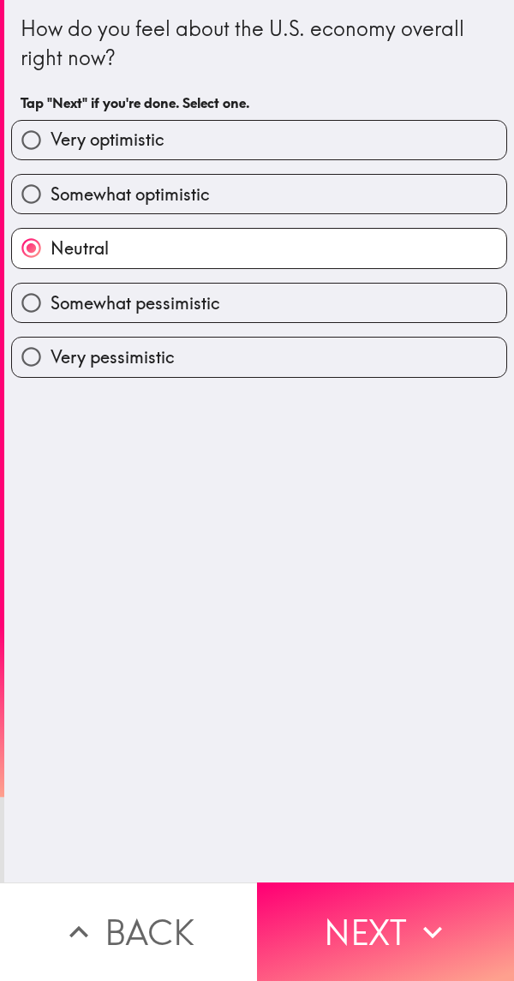
click at [44, 248] on input "Neutral" at bounding box center [31, 248] width 39 height 39
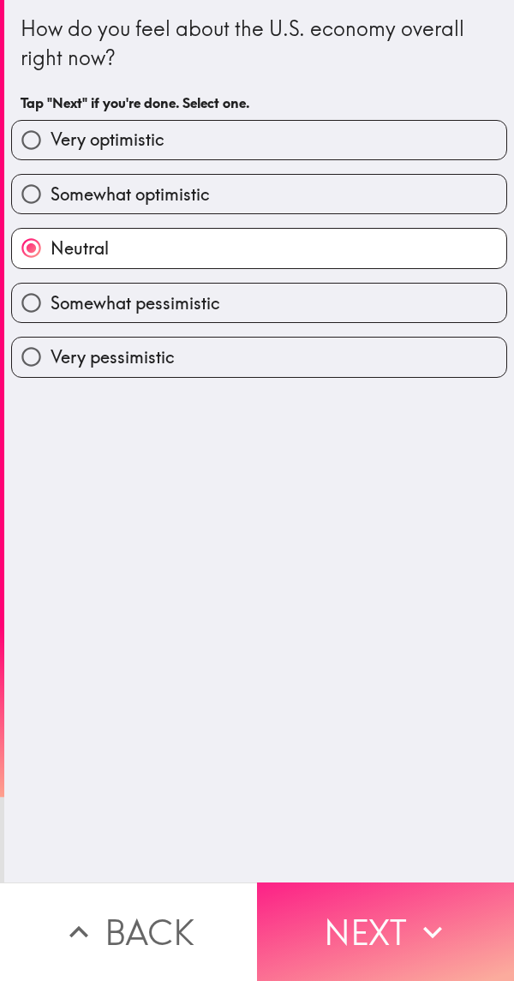
click at [392, 912] on button "Next" at bounding box center [385, 932] width 257 height 99
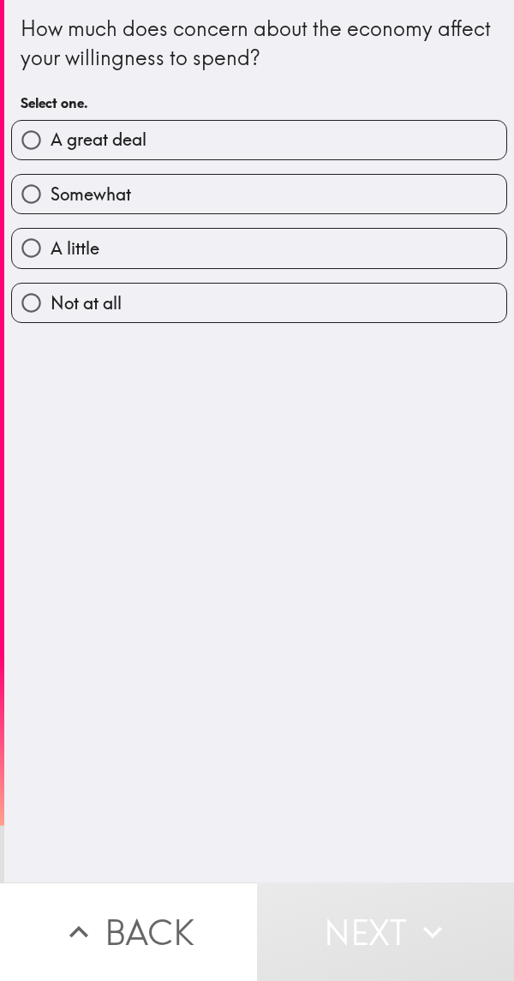
click at [41, 206] on input "Somewhat" at bounding box center [31, 194] width 39 height 39
radio input "true"
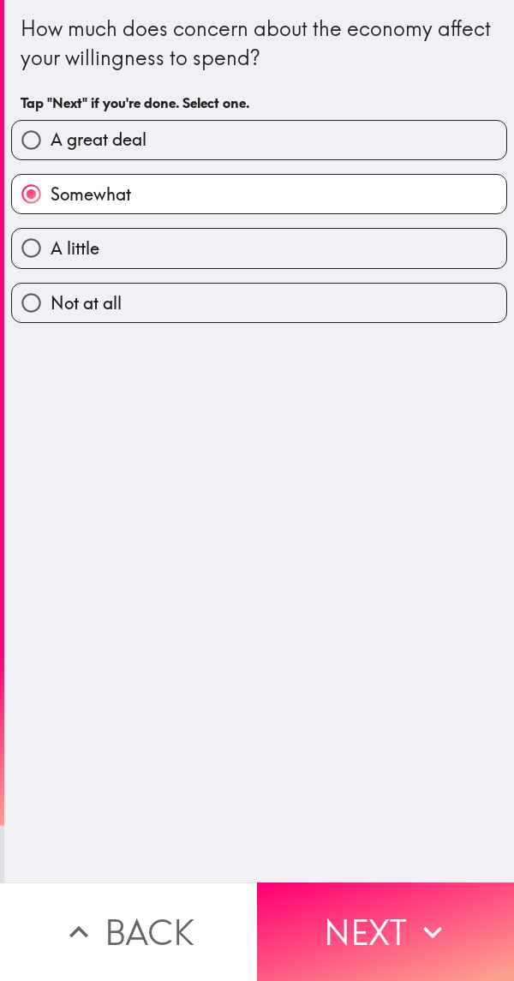
click at [42, 247] on input "A little" at bounding box center [31, 248] width 39 height 39
radio input "true"
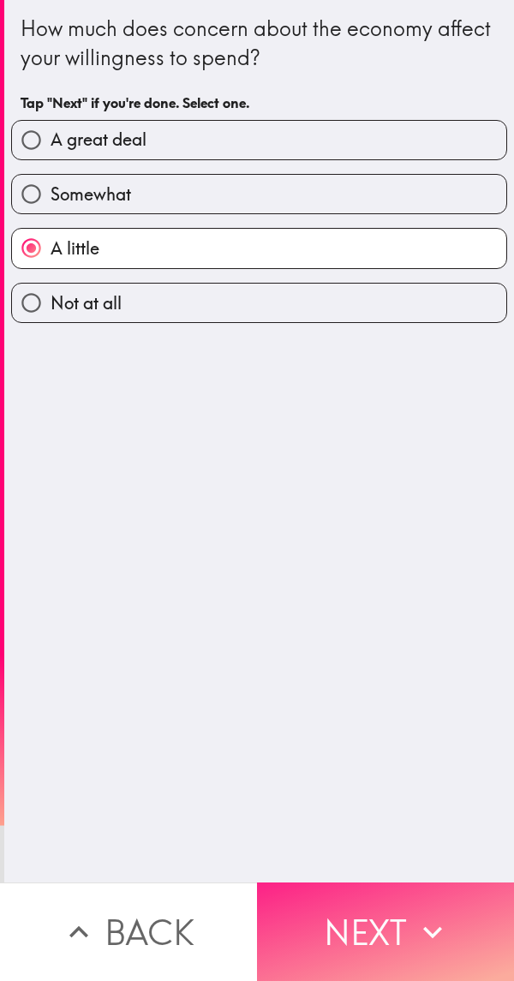
click at [392, 914] on button "Next" at bounding box center [385, 932] width 257 height 99
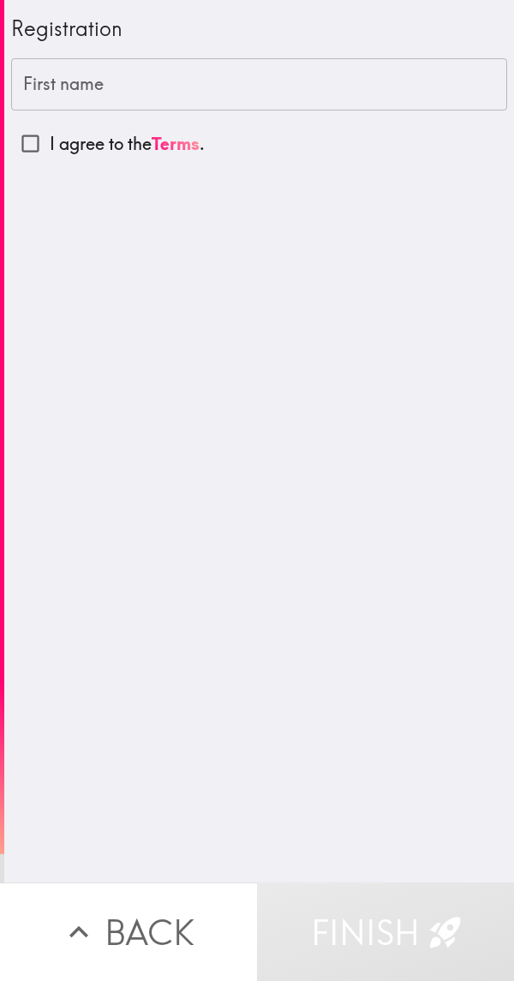
click at [44, 92] on div "First name First name" at bounding box center [259, 84] width 496 height 53
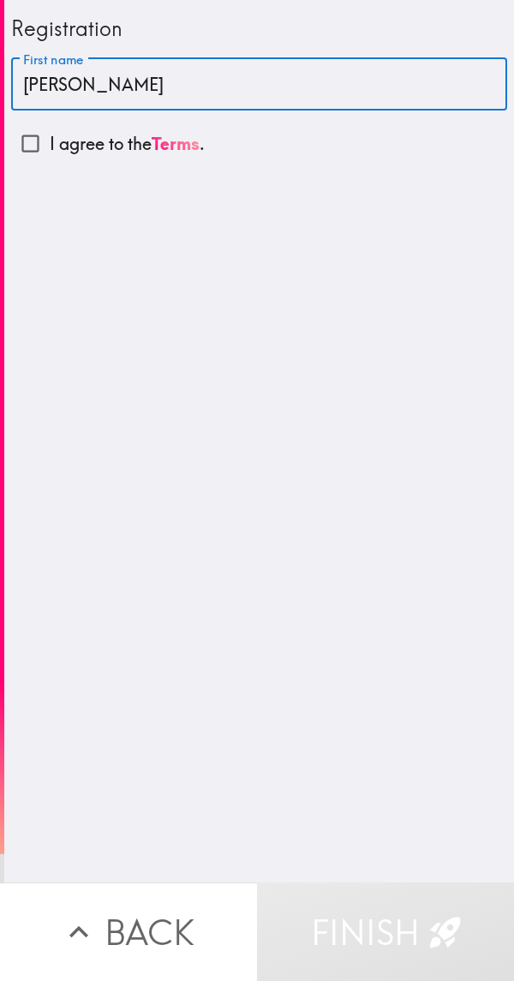
type input "[PERSON_NAME]"
click at [19, 153] on input "I agree to the Terms ." at bounding box center [30, 143] width 39 height 39
checkbox input "true"
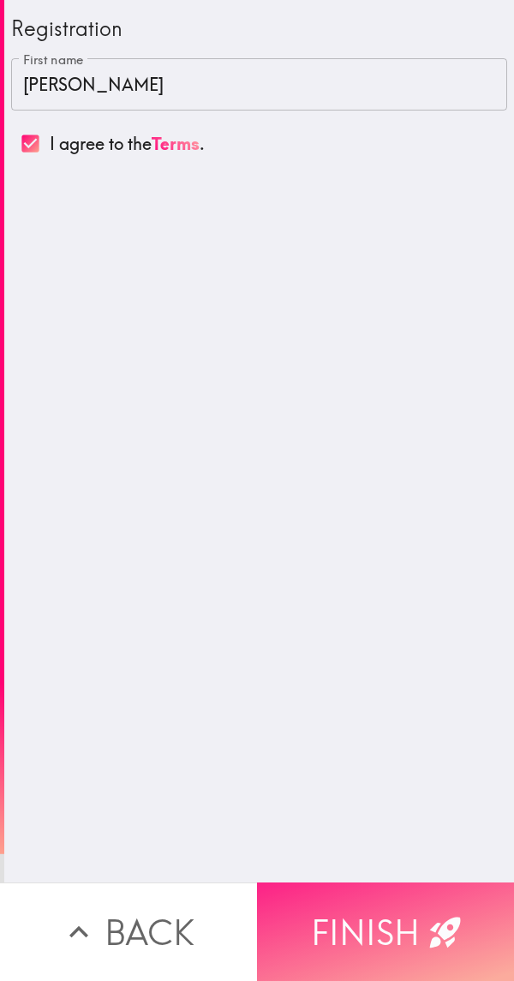
click at [387, 909] on button "Finish" at bounding box center [385, 932] width 257 height 99
